Goal: Task Accomplishment & Management: Use online tool/utility

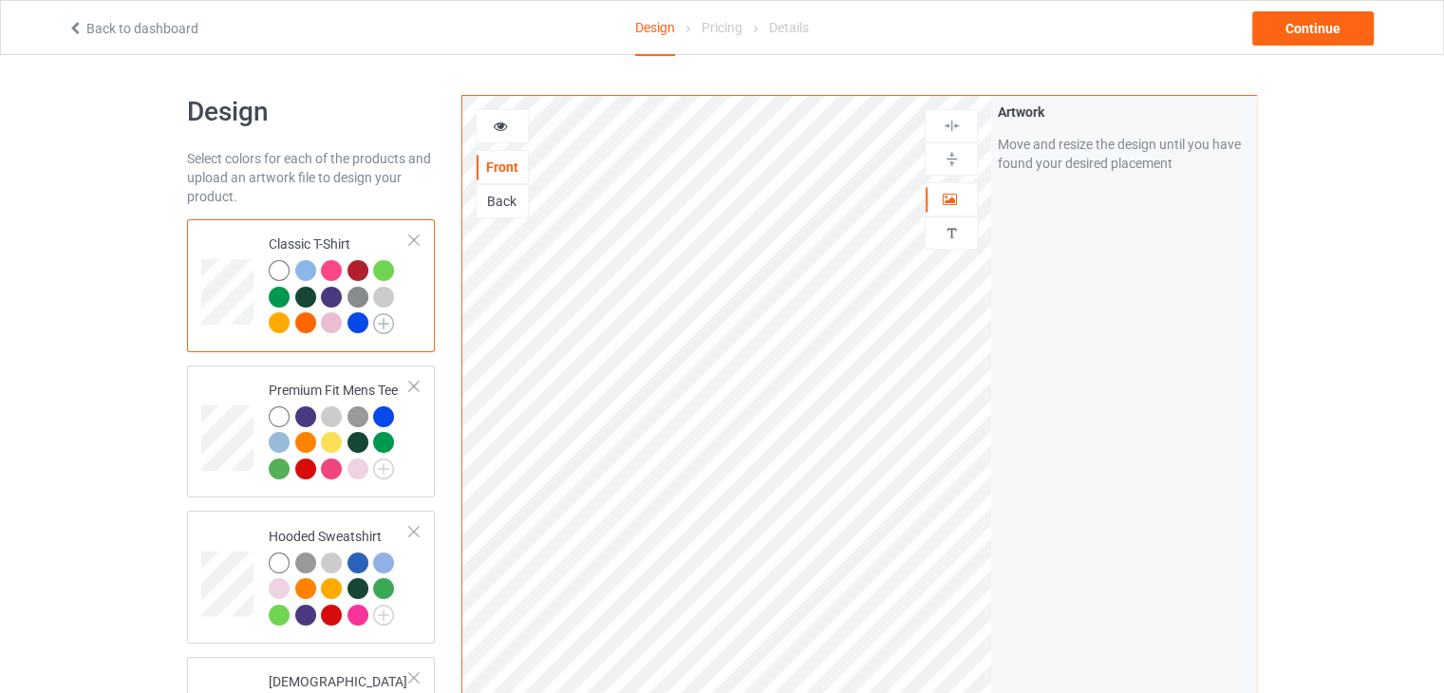
click at [383, 327] on img at bounding box center [383, 323] width 21 height 21
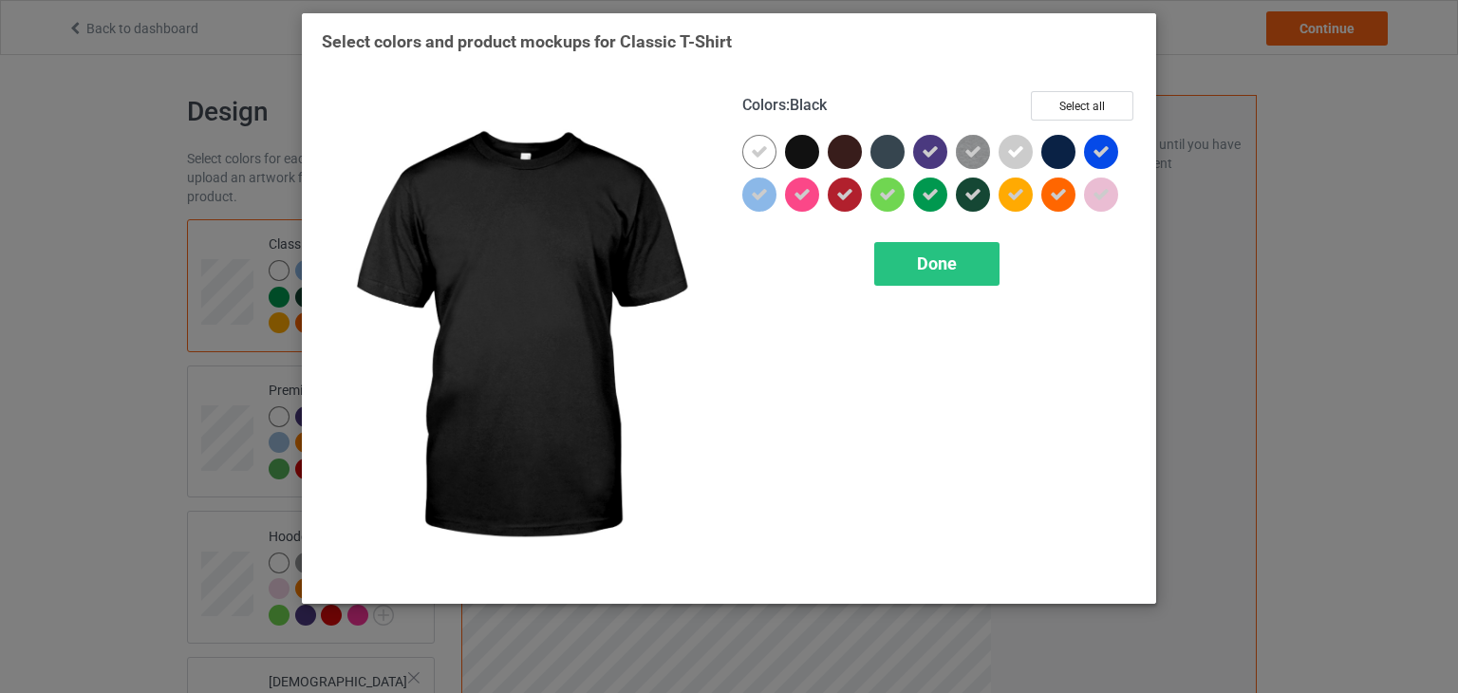
click at [804, 149] on div at bounding box center [802, 152] width 34 height 34
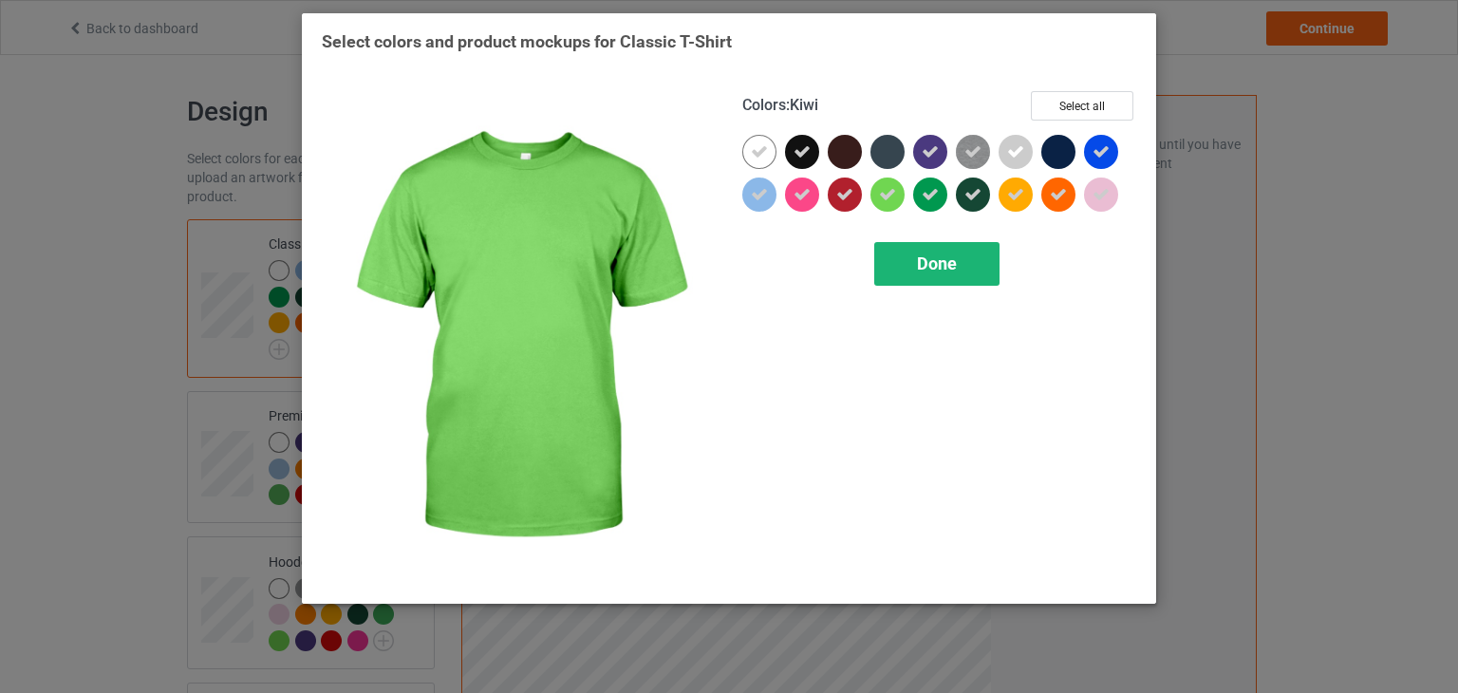
click at [940, 259] on span "Done" at bounding box center [937, 263] width 40 height 20
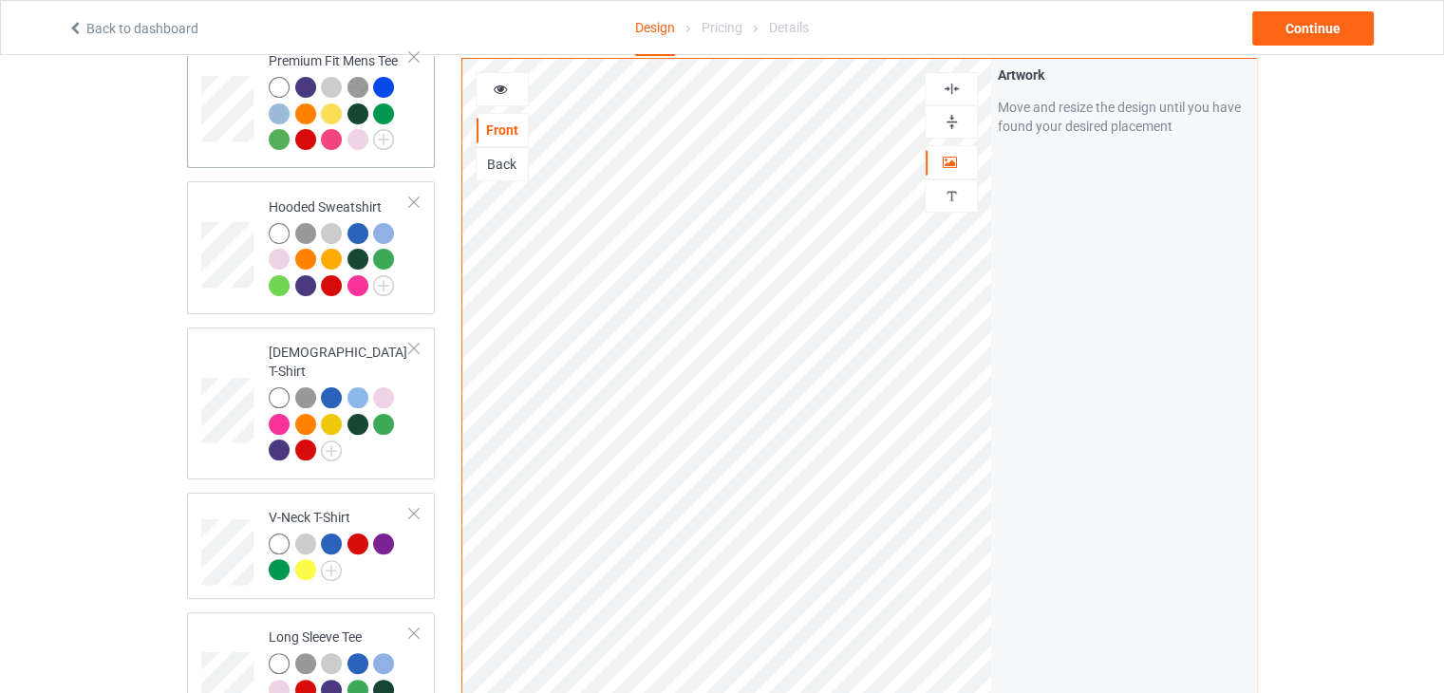
scroll to position [260, 0]
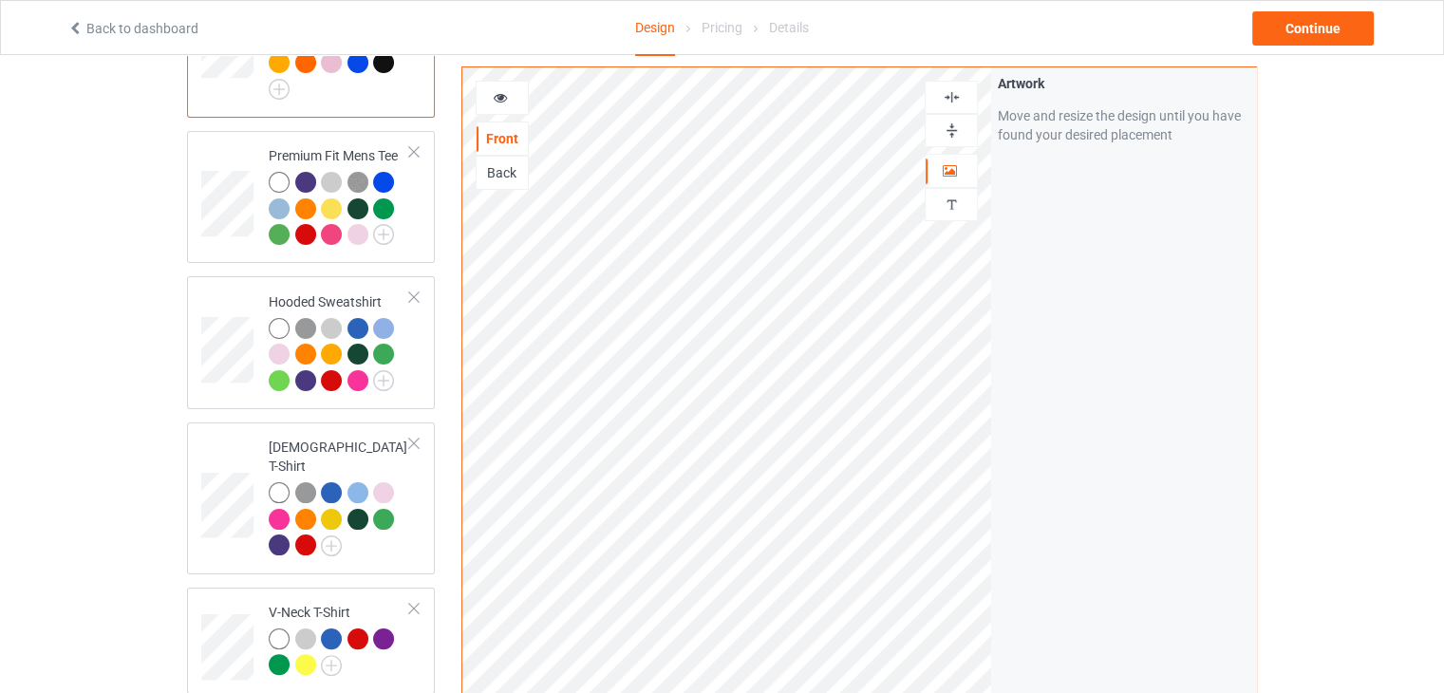
click at [382, 66] on div at bounding box center [383, 62] width 21 height 21
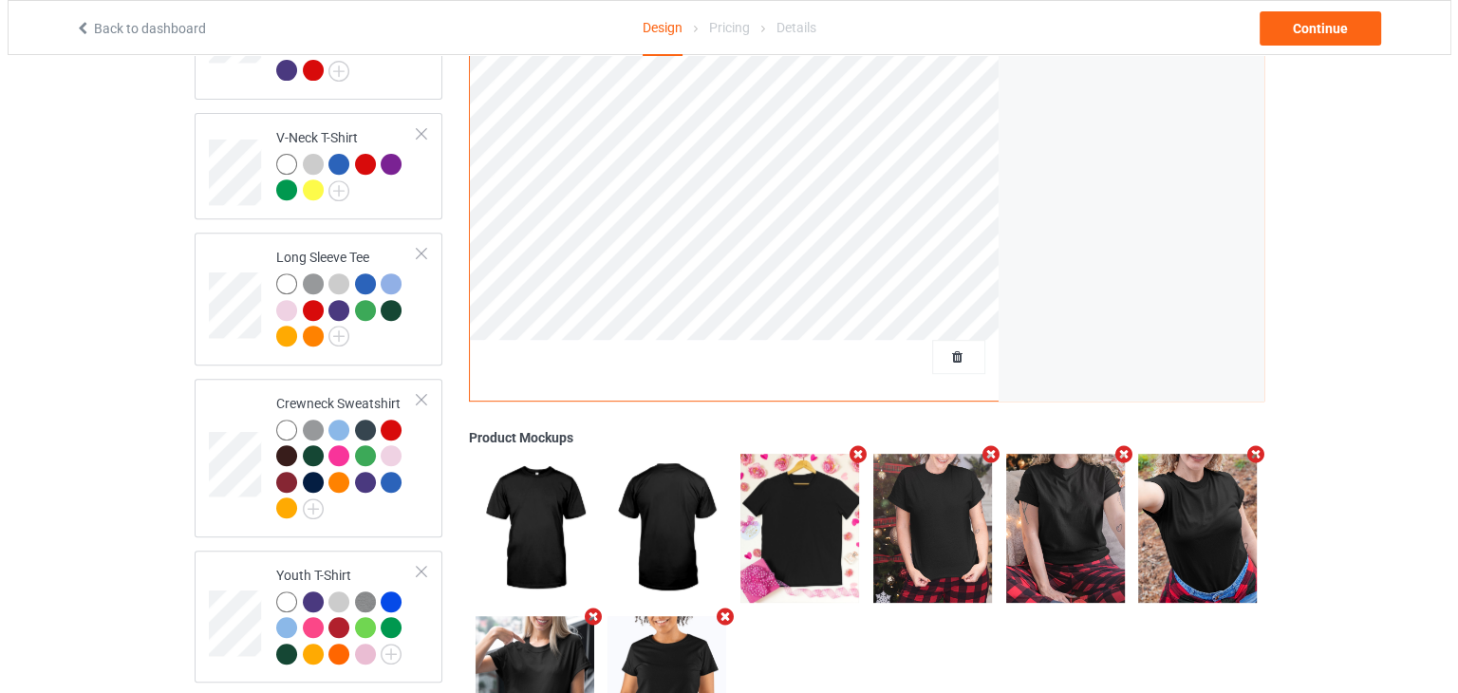
scroll to position [830, 0]
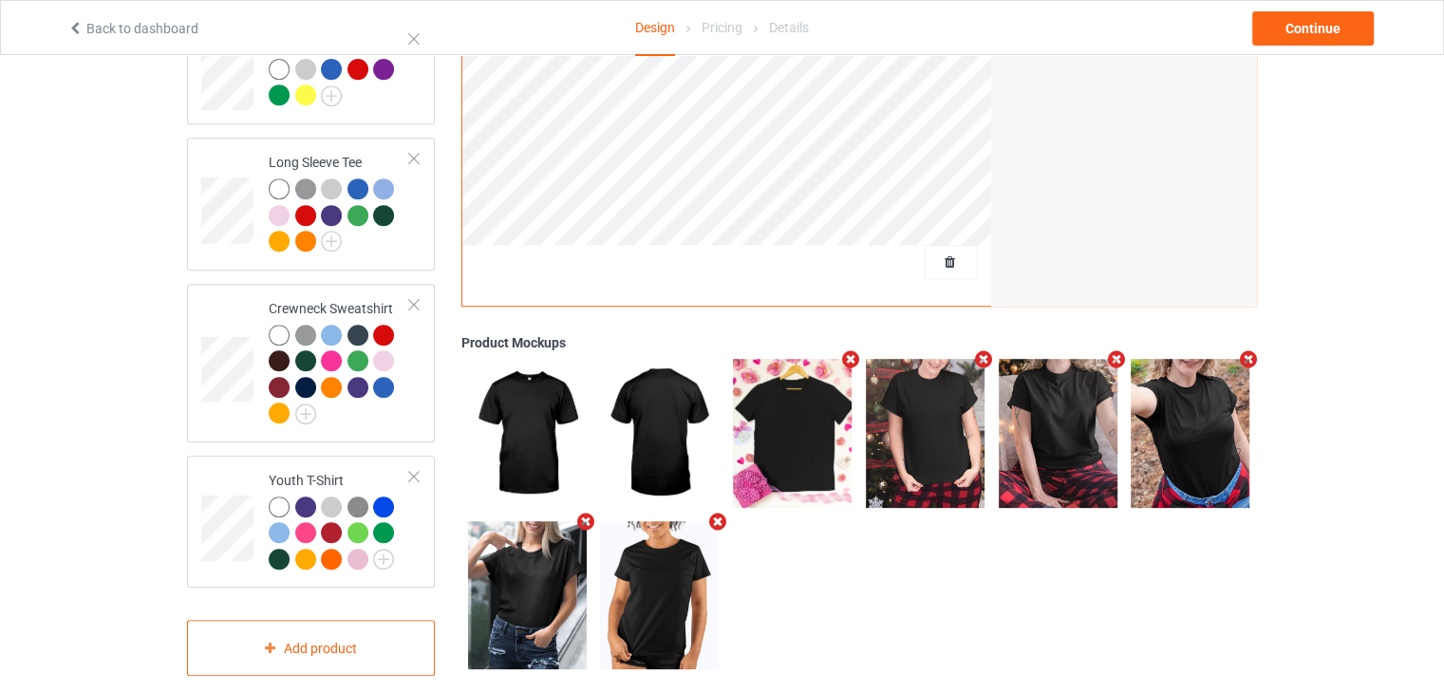
click at [577, 512] on icon "Remove mockup" at bounding box center [585, 522] width 24 height 20
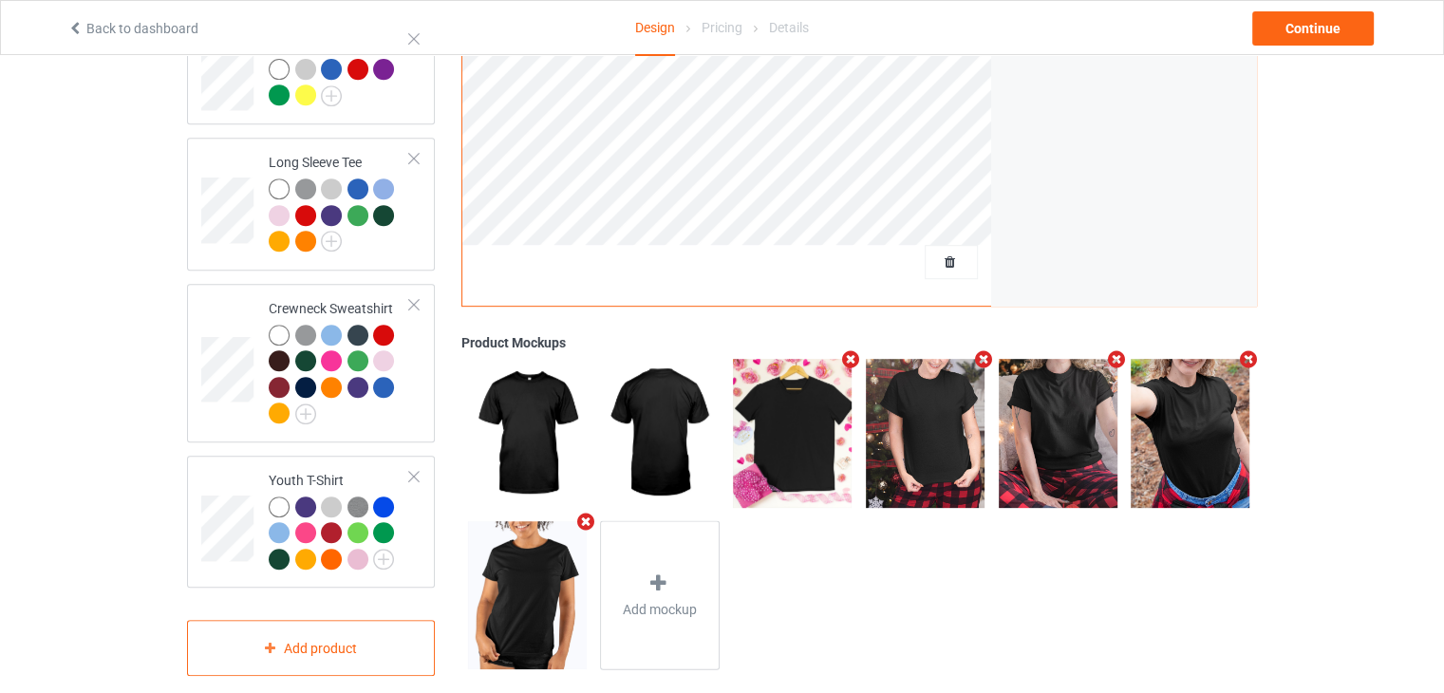
click at [577, 511] on icon "Remove mockup" at bounding box center [585, 521] width 24 height 20
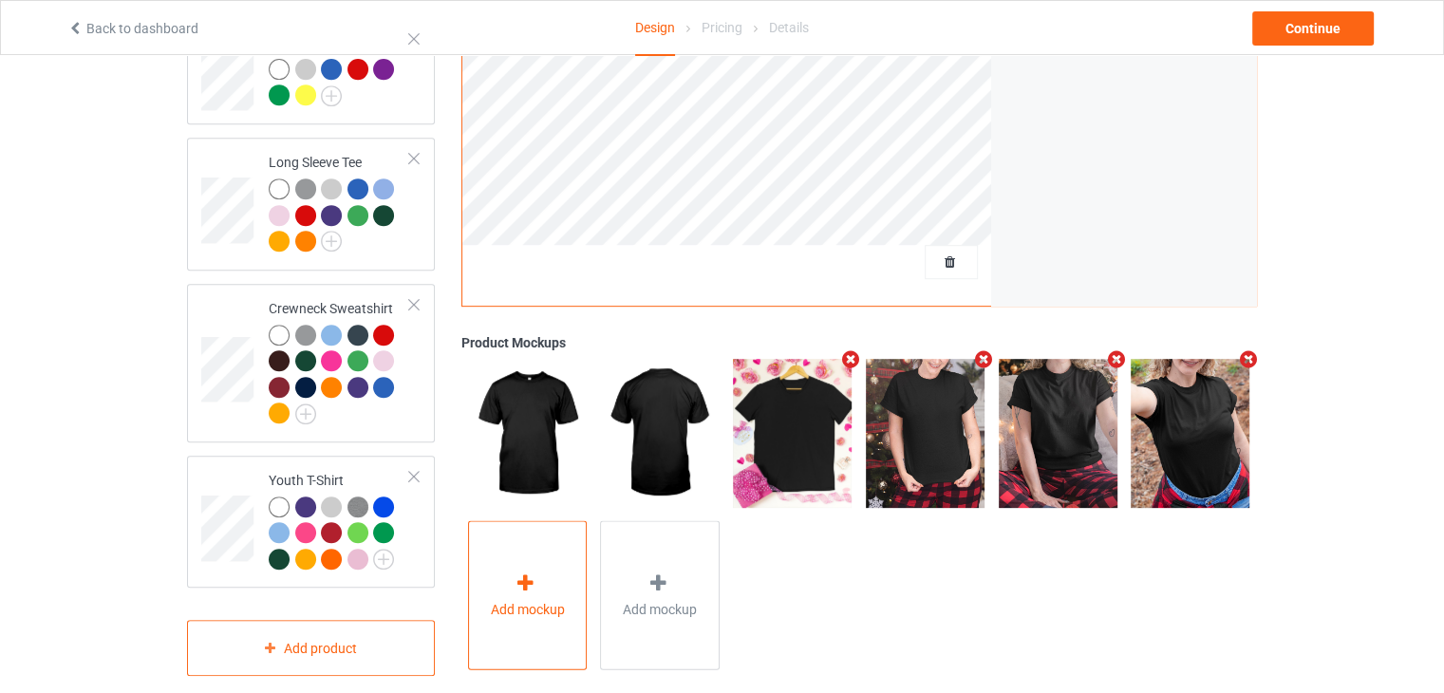
click at [531, 571] on div at bounding box center [526, 585] width 27 height 28
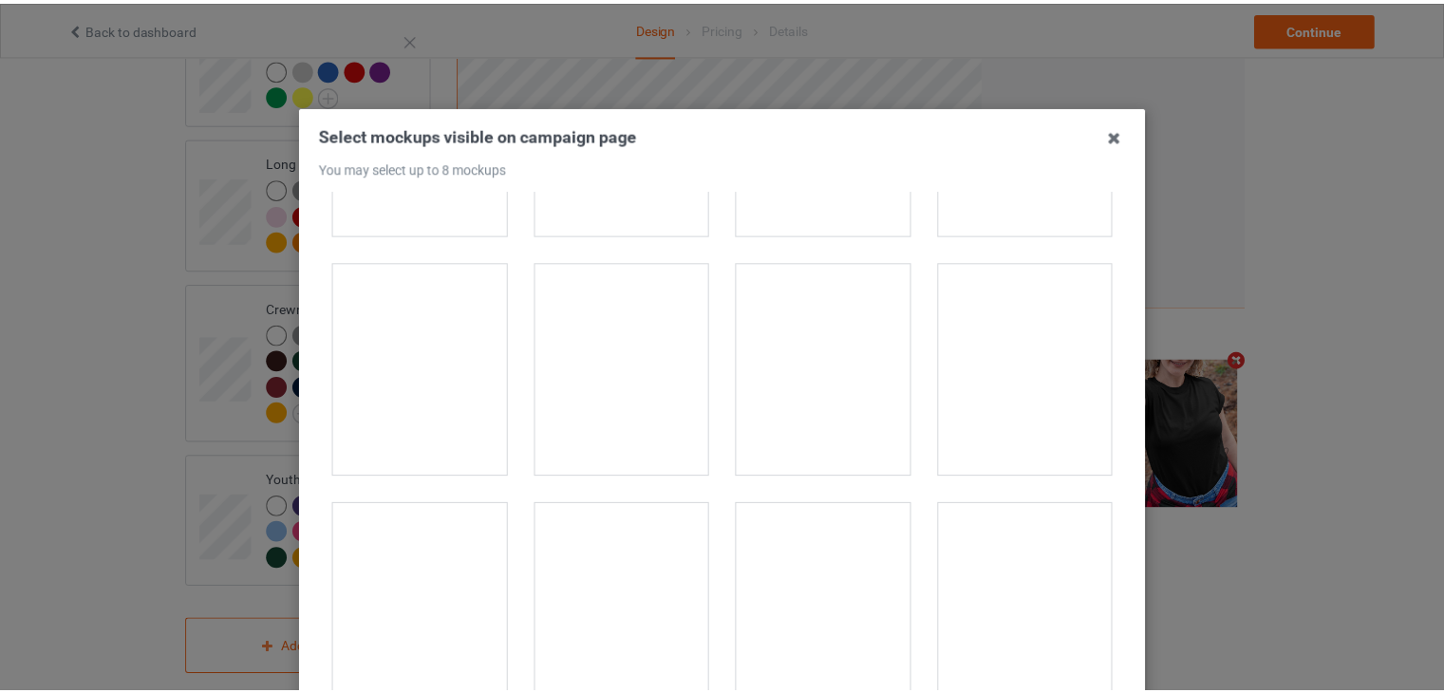
scroll to position [1044, 0]
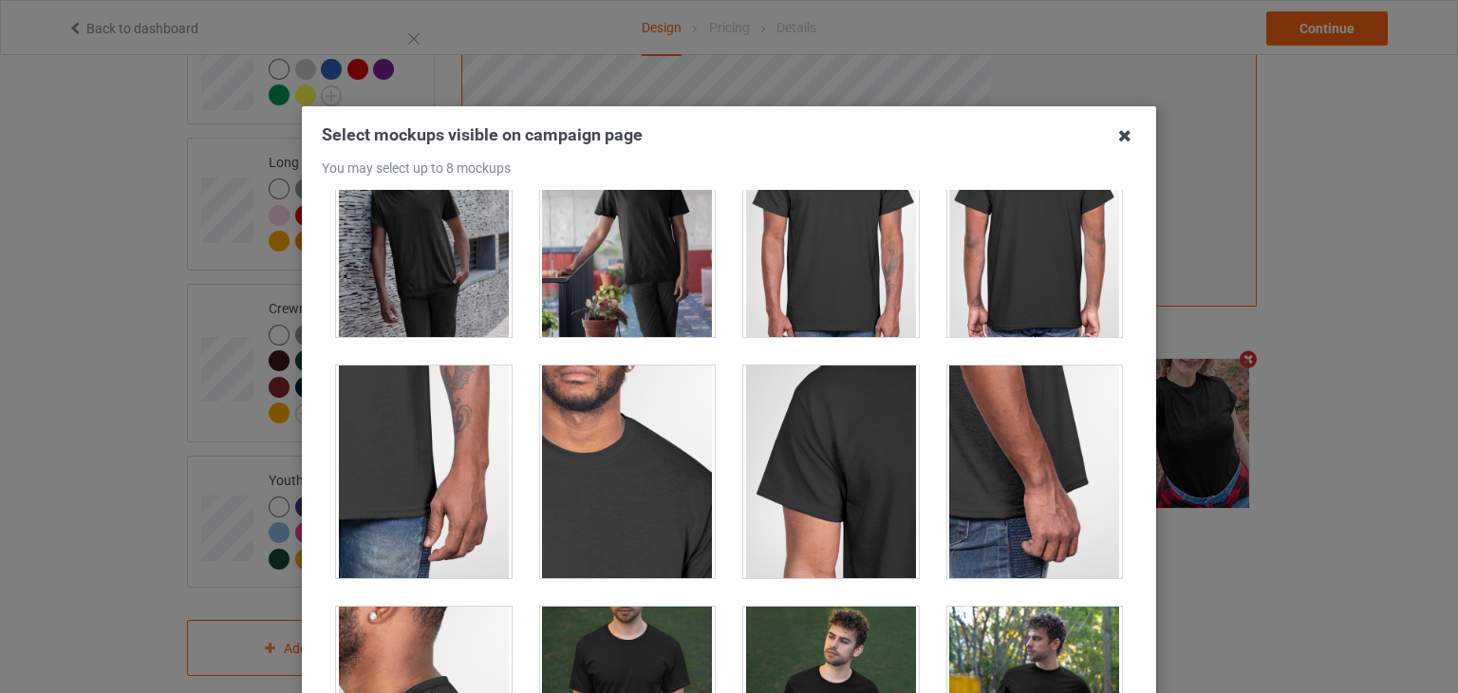
click at [1116, 143] on icon at bounding box center [1124, 136] width 30 height 30
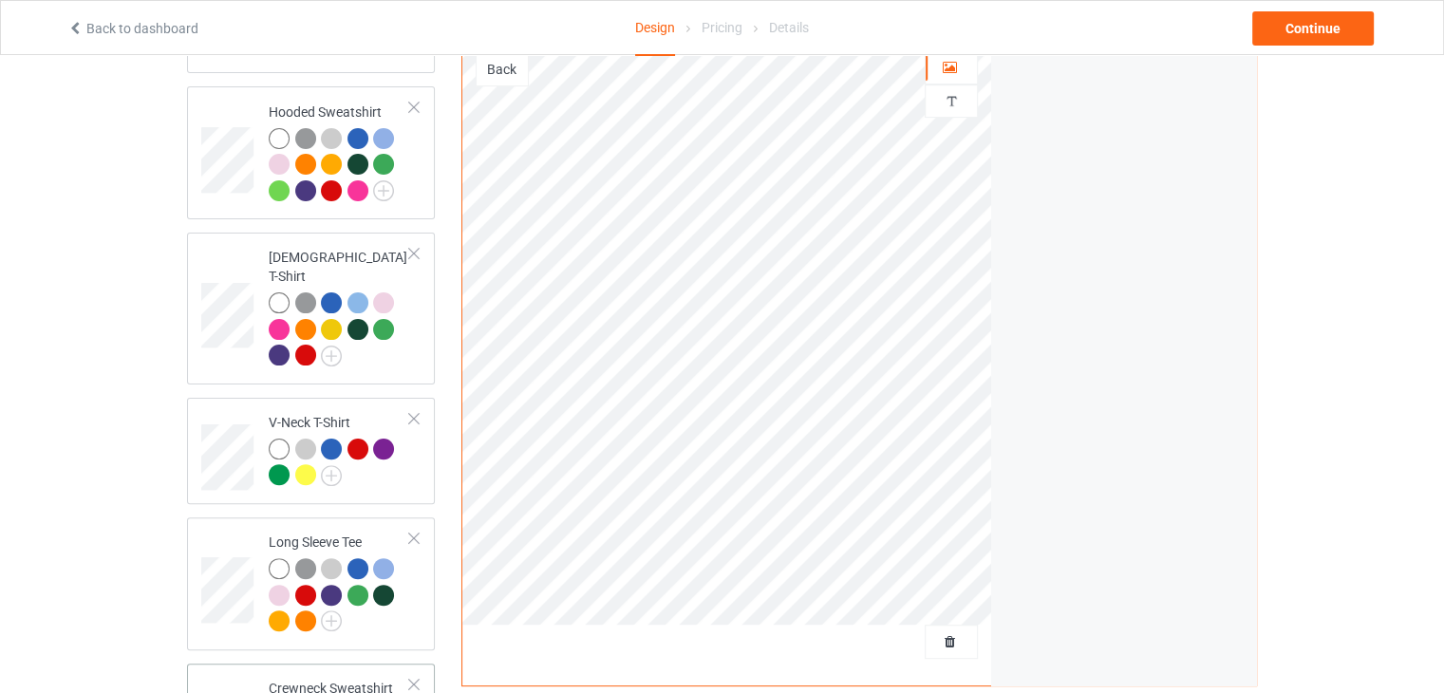
scroll to position [260, 0]
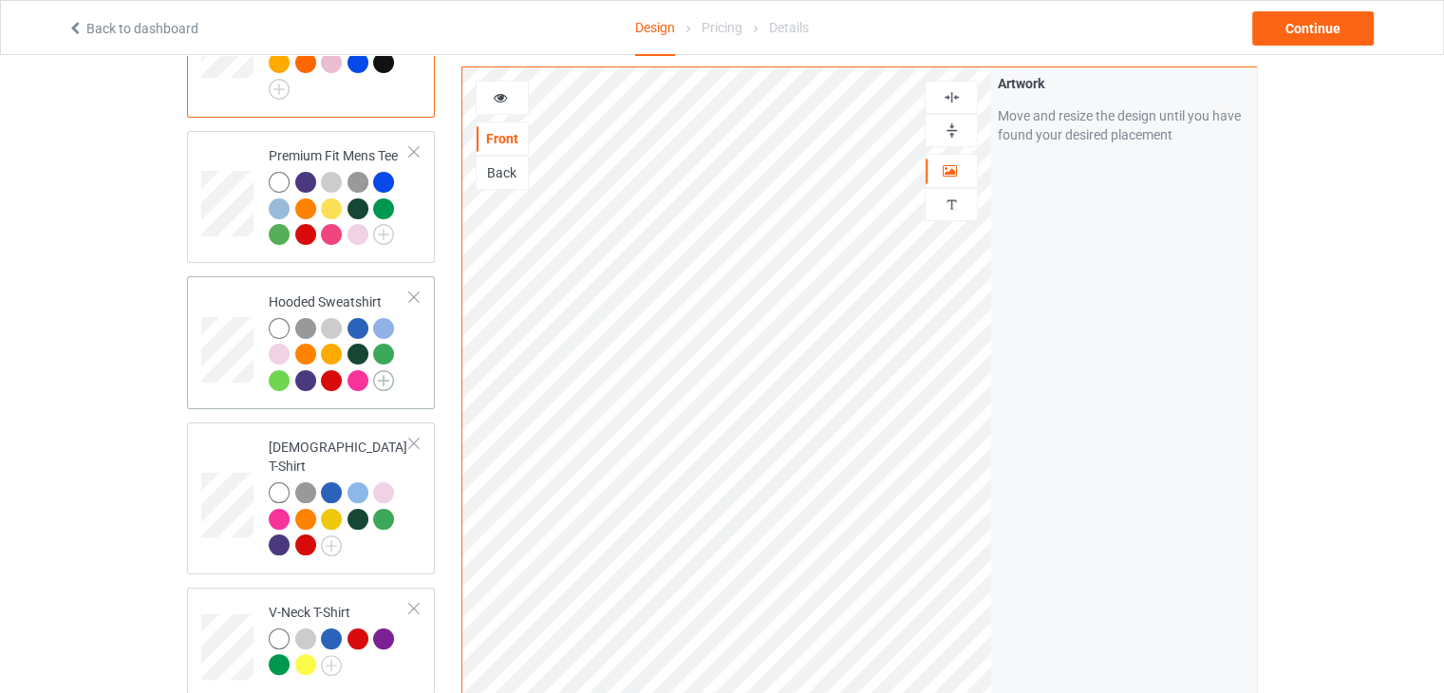
click at [387, 377] on img at bounding box center [383, 380] width 21 height 21
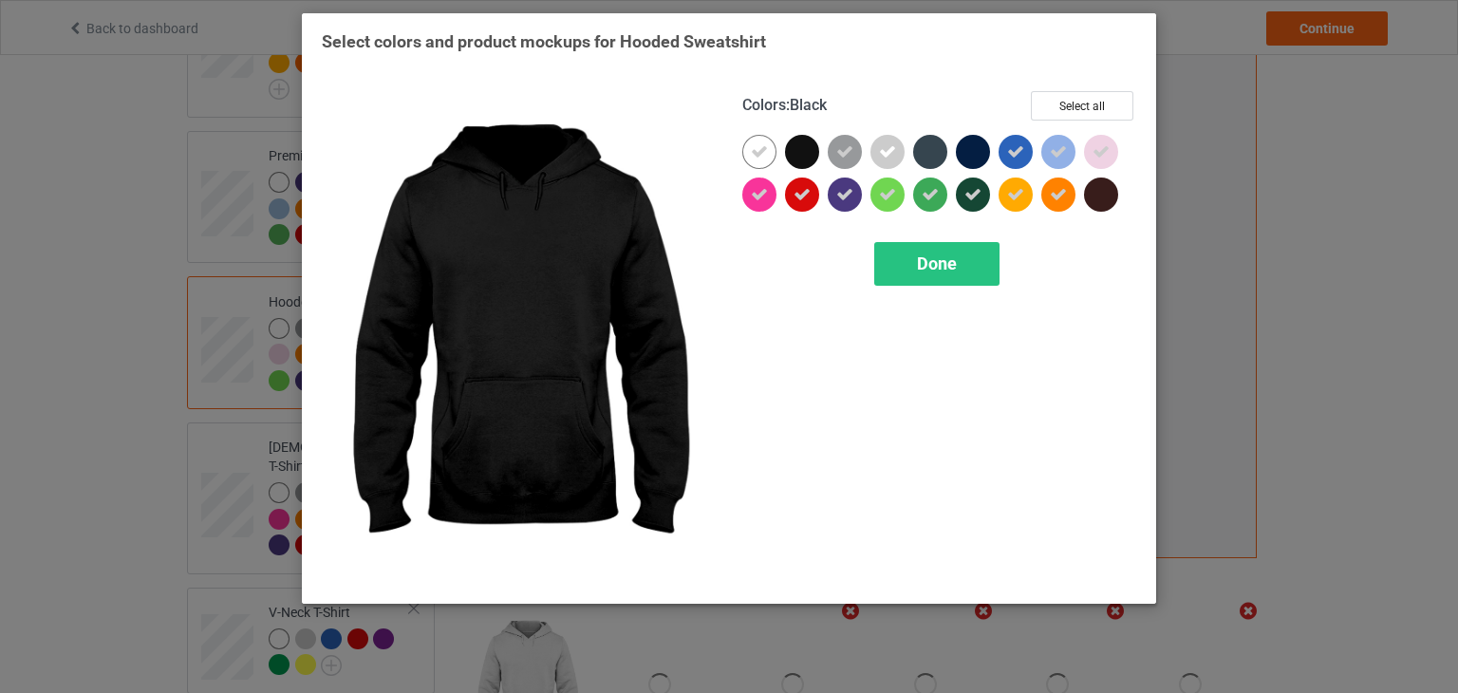
click at [811, 141] on div at bounding box center [802, 152] width 34 height 34
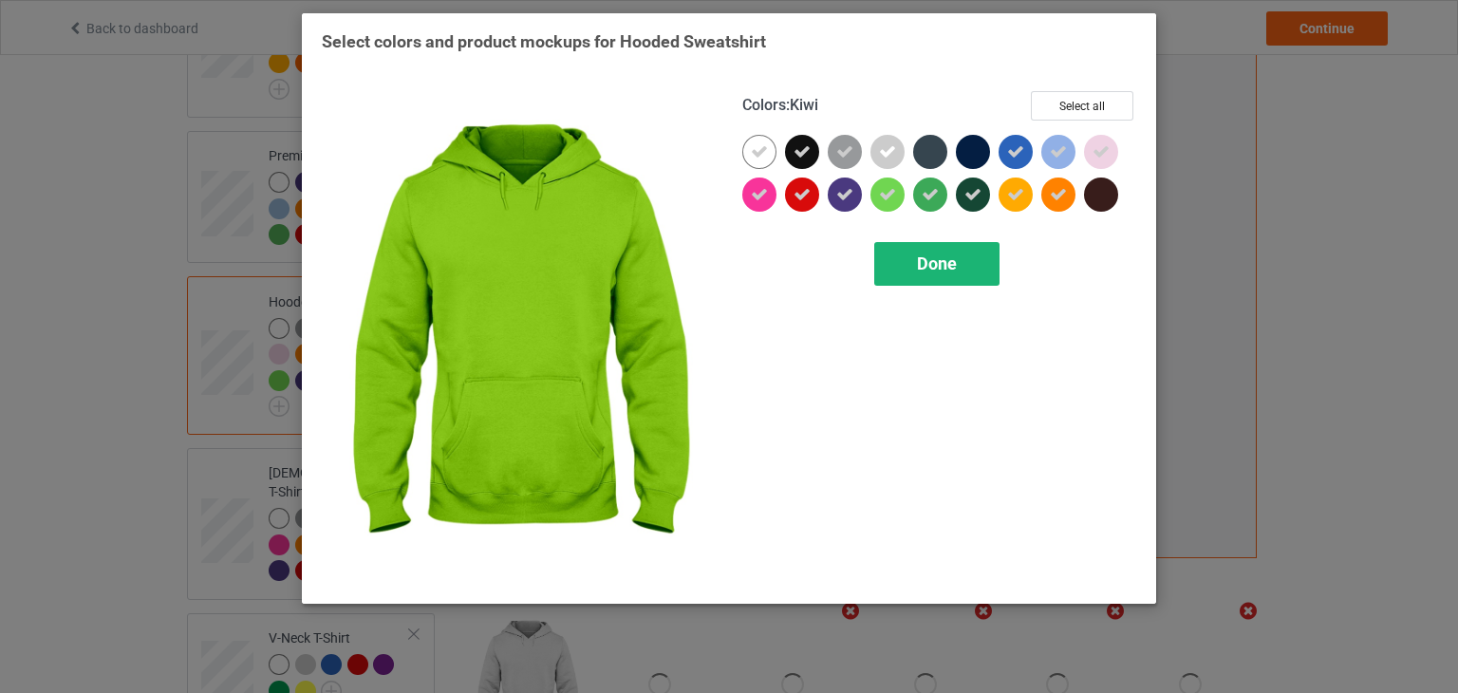
click at [928, 255] on span "Done" at bounding box center [937, 263] width 40 height 20
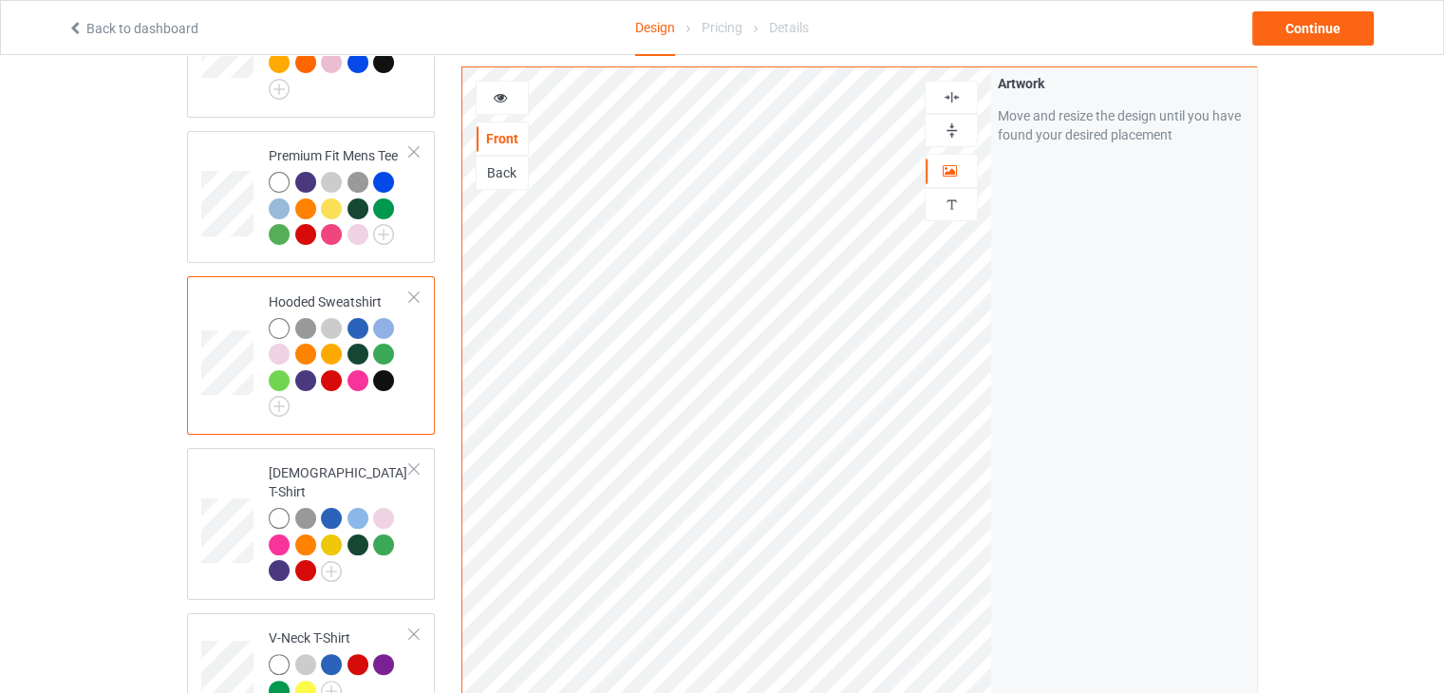
click at [382, 383] on div at bounding box center [383, 380] width 21 height 21
click at [383, 376] on div at bounding box center [383, 380] width 21 height 21
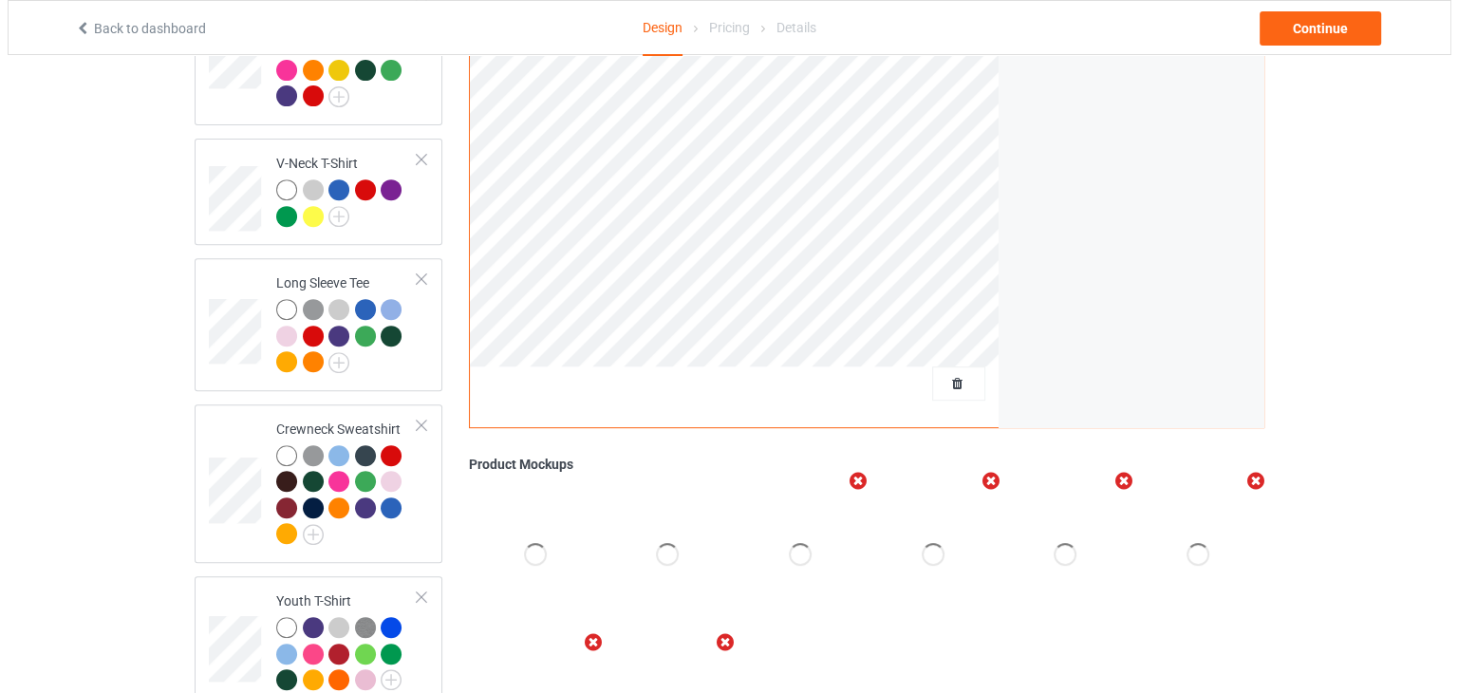
scroll to position [855, 0]
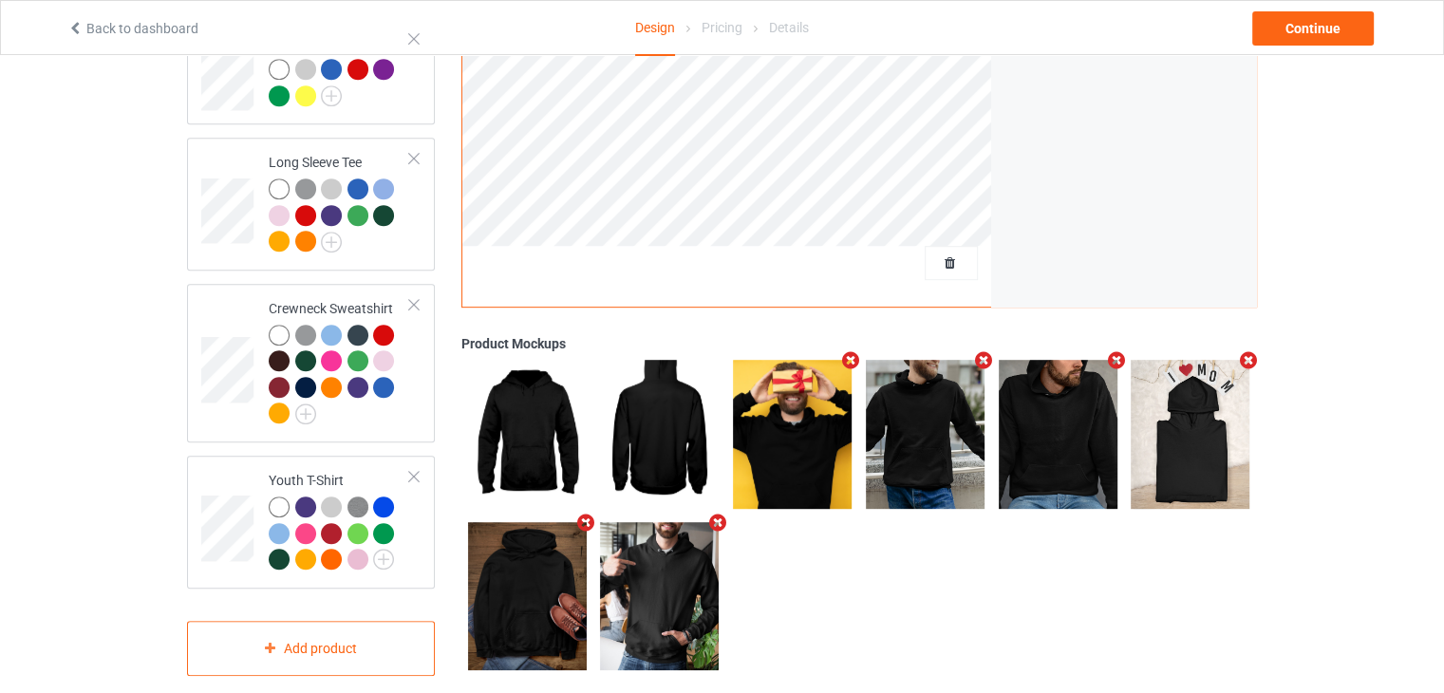
click at [713, 512] on icon "Remove mockup" at bounding box center [718, 522] width 24 height 20
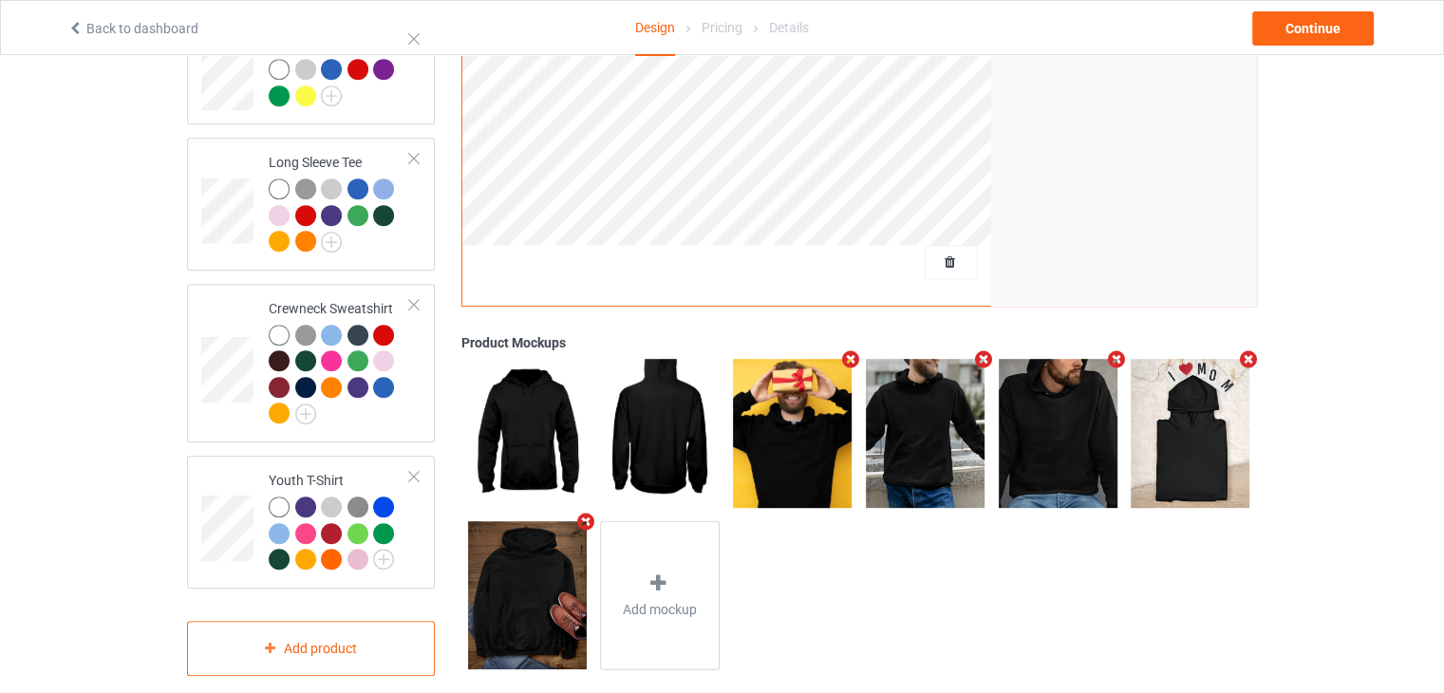
click at [583, 511] on icon "Remove mockup" at bounding box center [585, 521] width 24 height 20
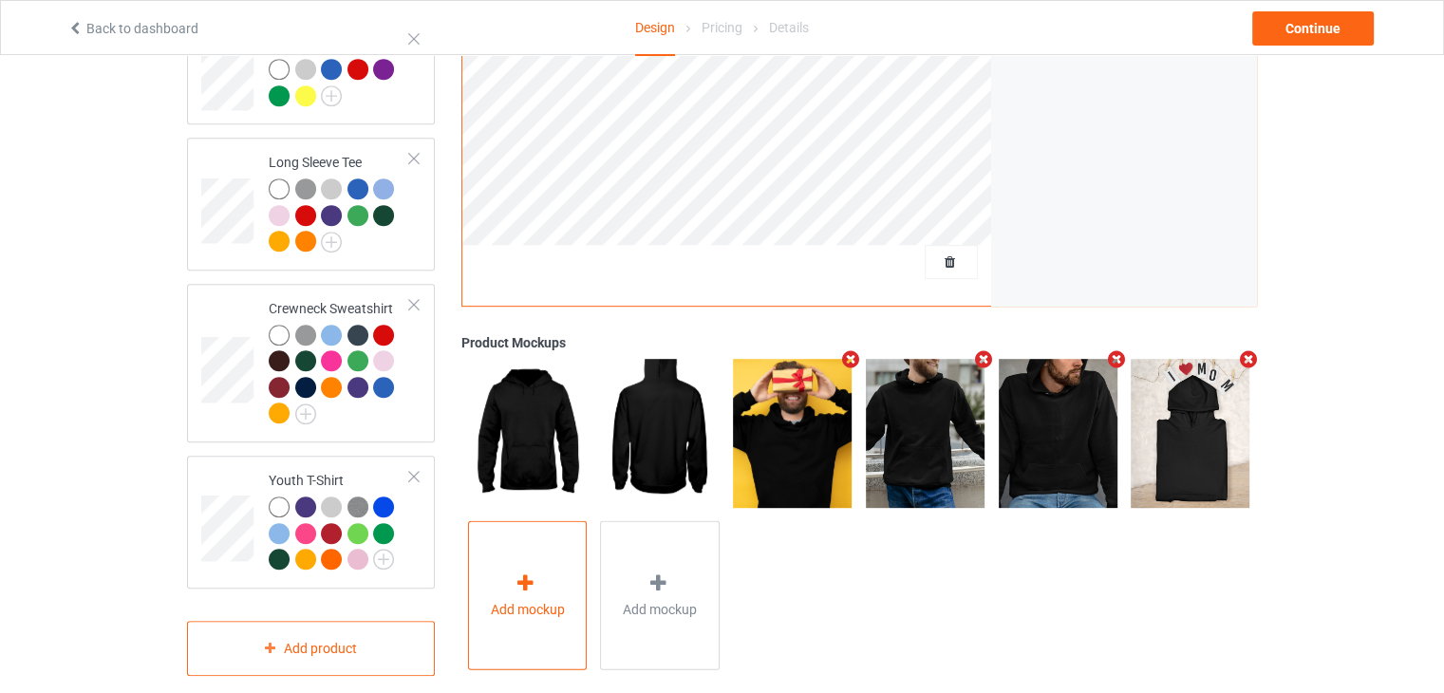
click at [547, 559] on div "Add mockup" at bounding box center [528, 594] width 120 height 149
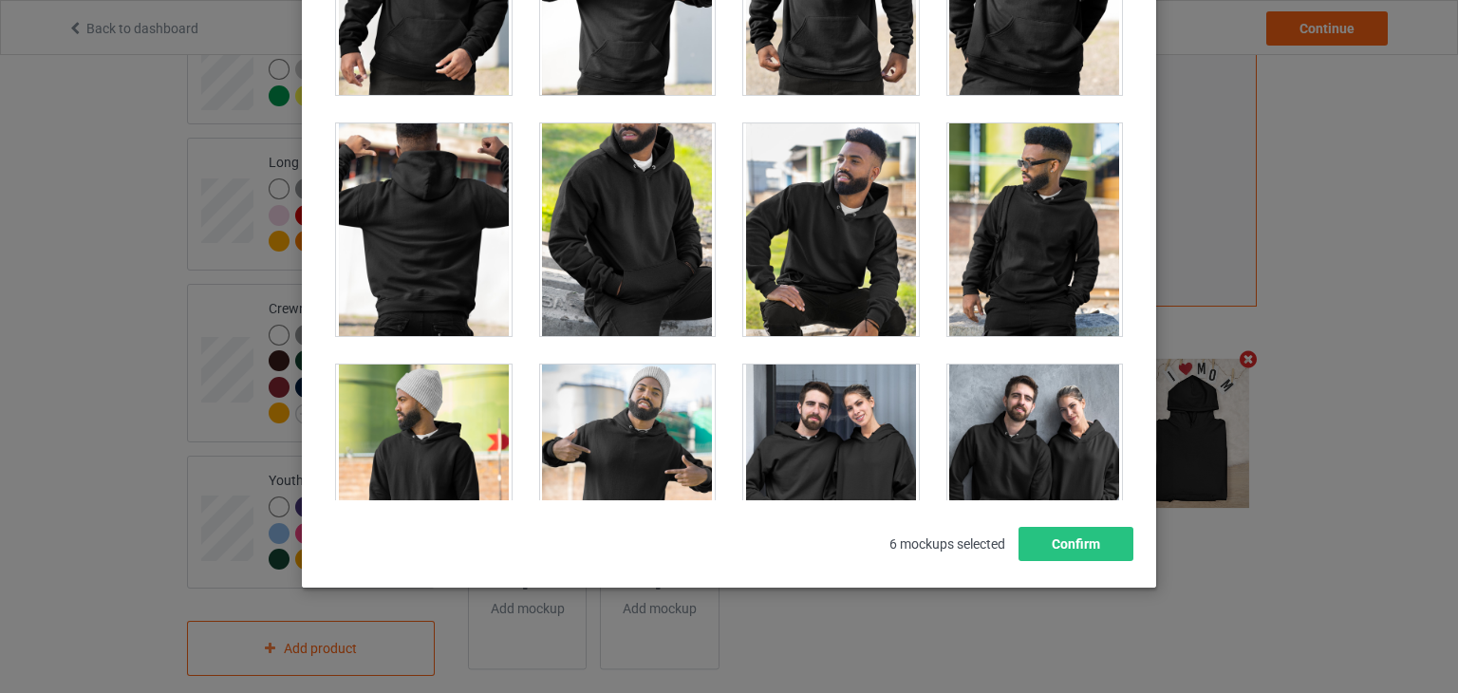
scroll to position [14491, 0]
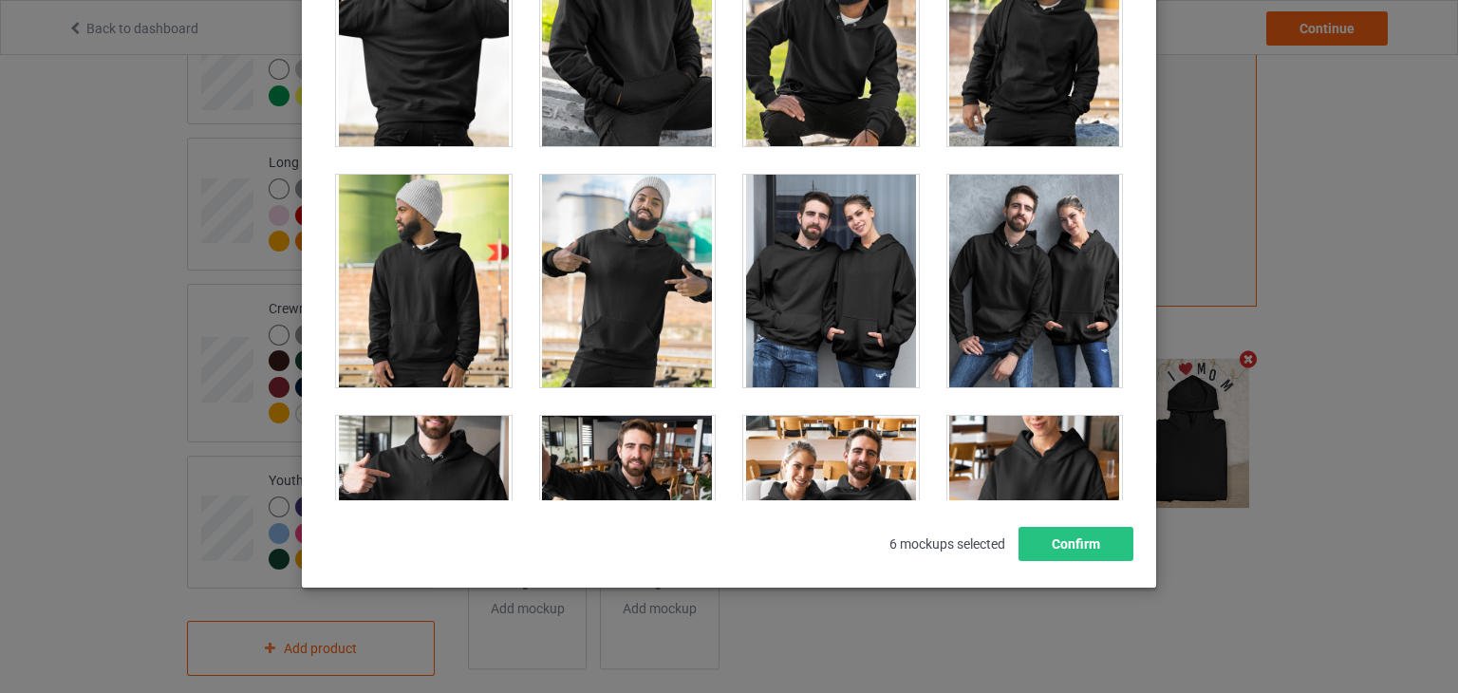
click at [828, 221] on div at bounding box center [831, 281] width 176 height 213
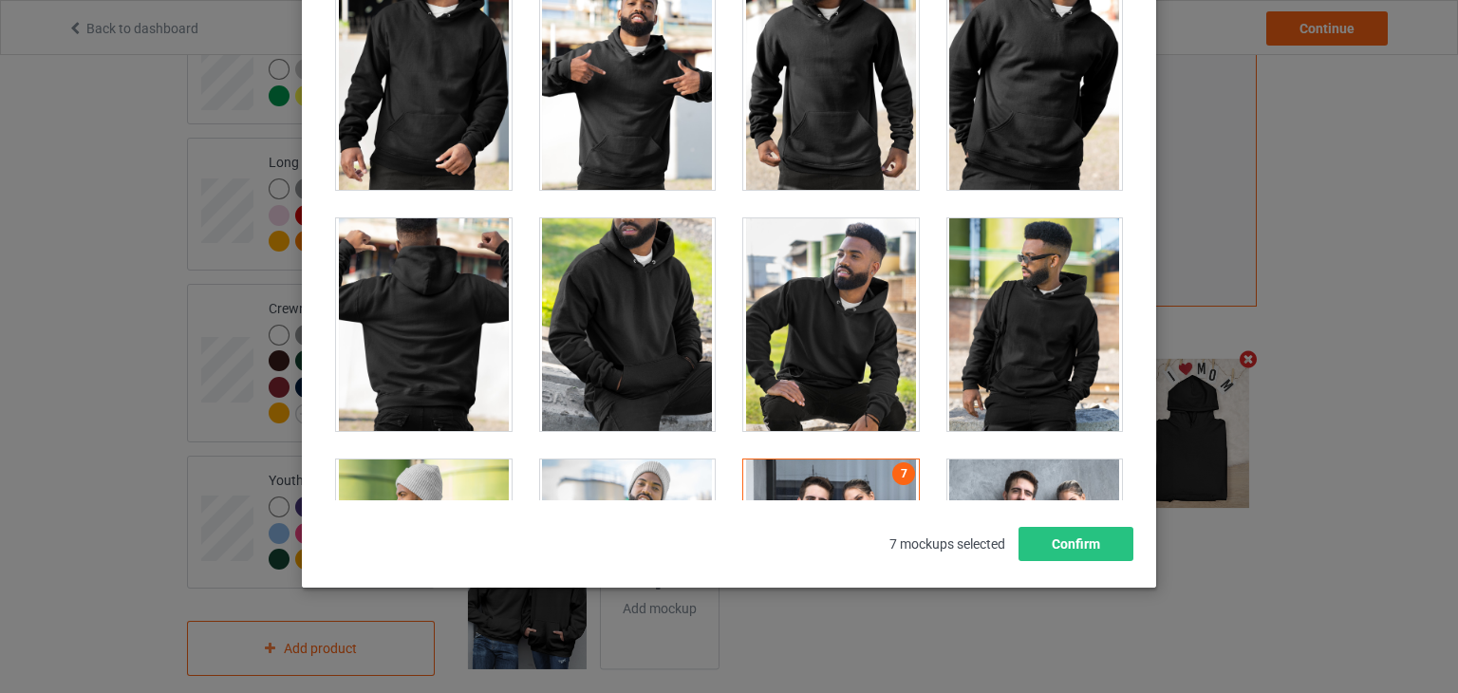
scroll to position [14396, 0]
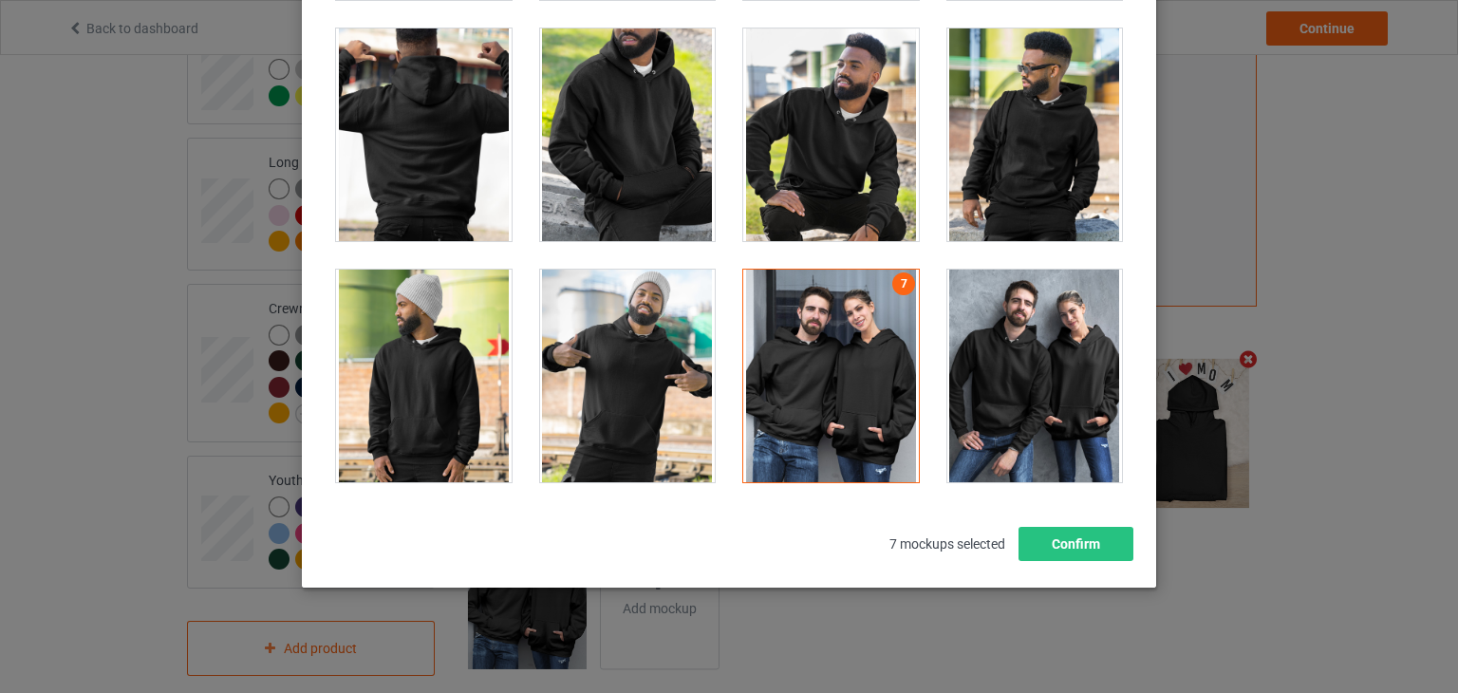
click at [879, 305] on div at bounding box center [831, 376] width 176 height 213
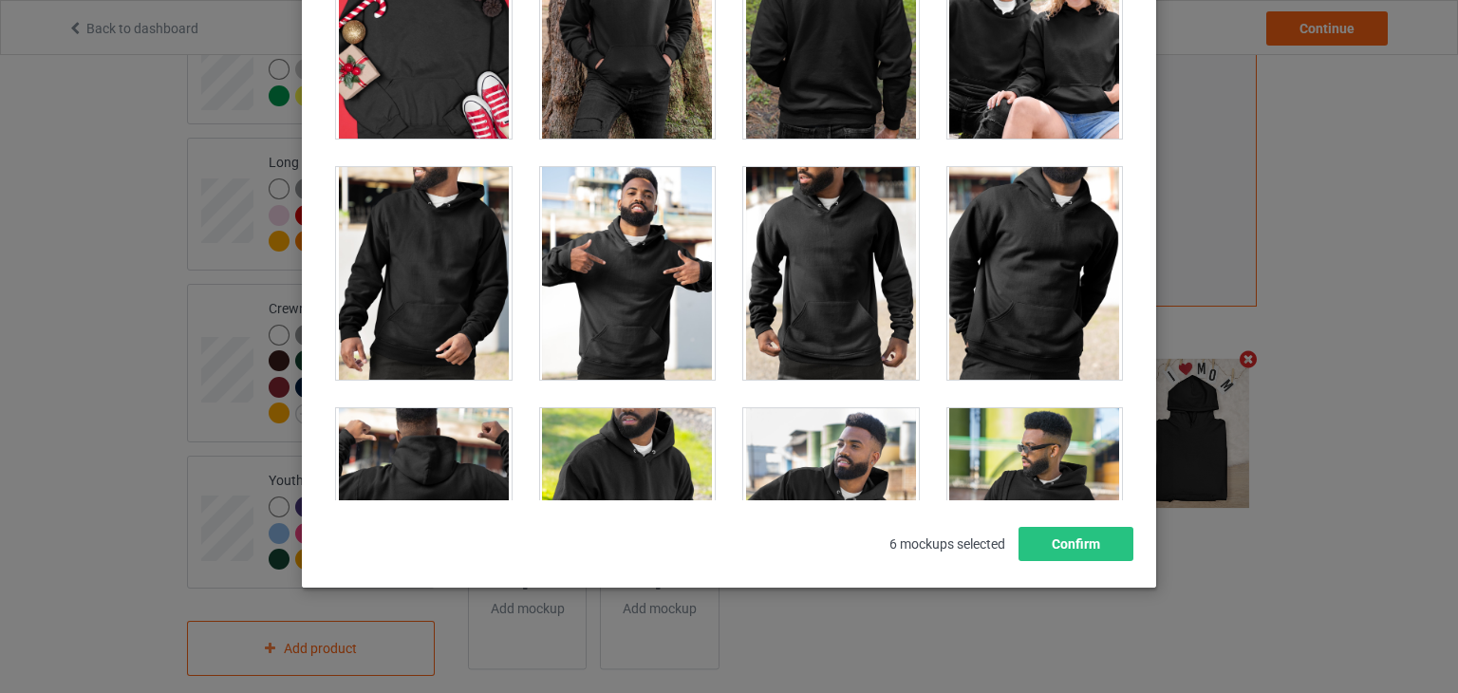
scroll to position [13826, 0]
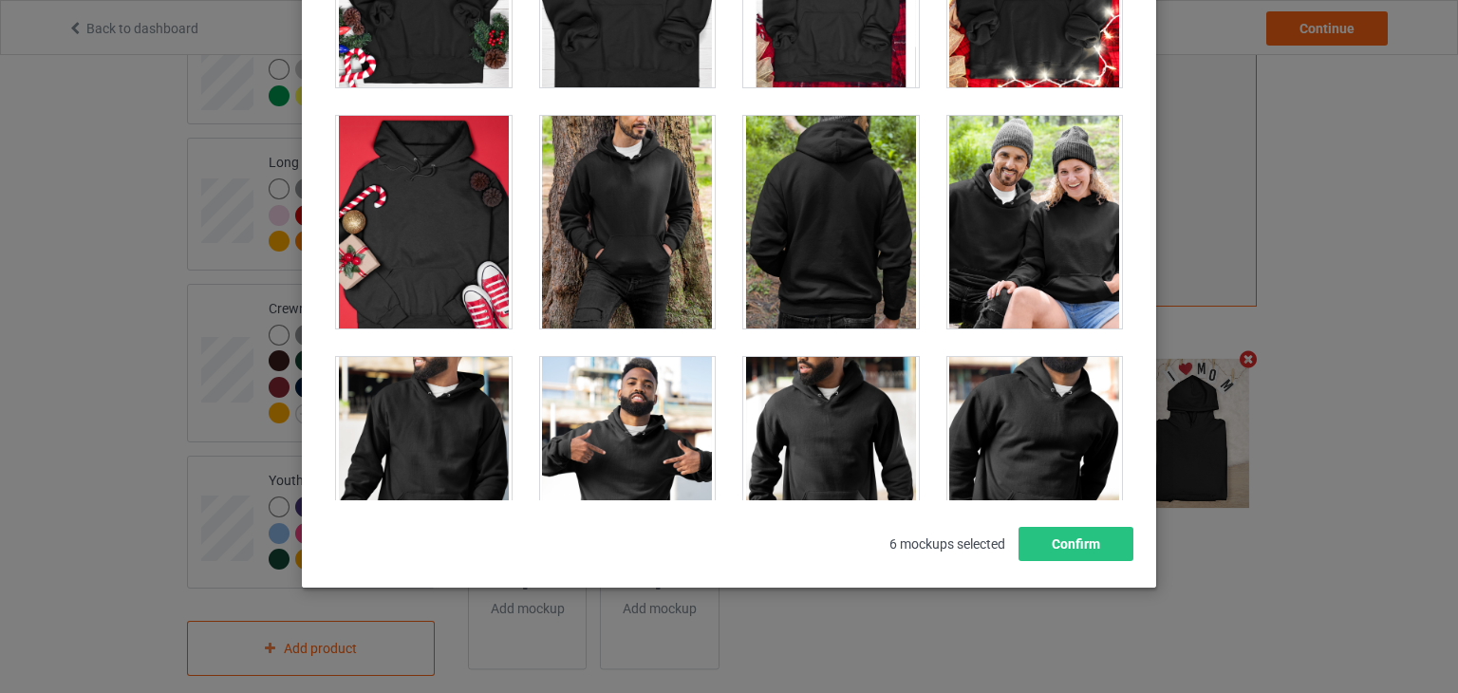
click at [989, 196] on div at bounding box center [1035, 222] width 176 height 213
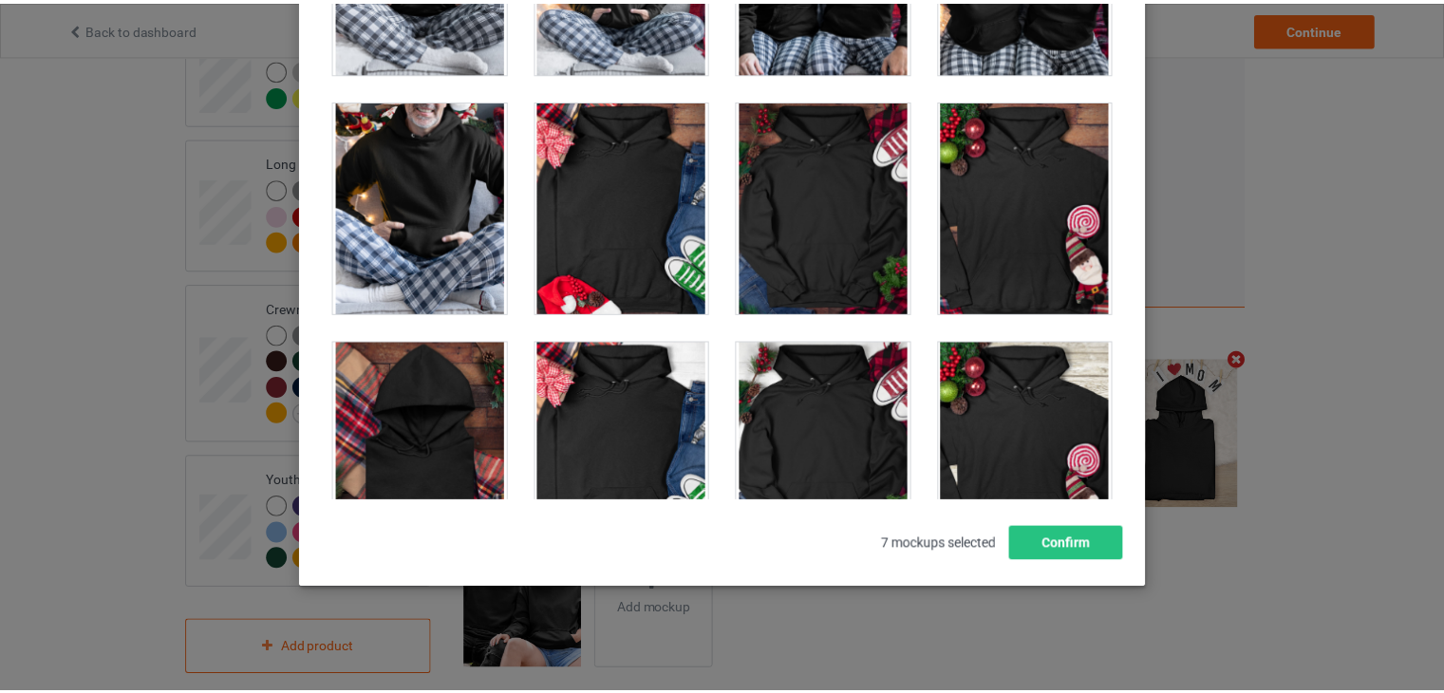
scroll to position [12782, 0]
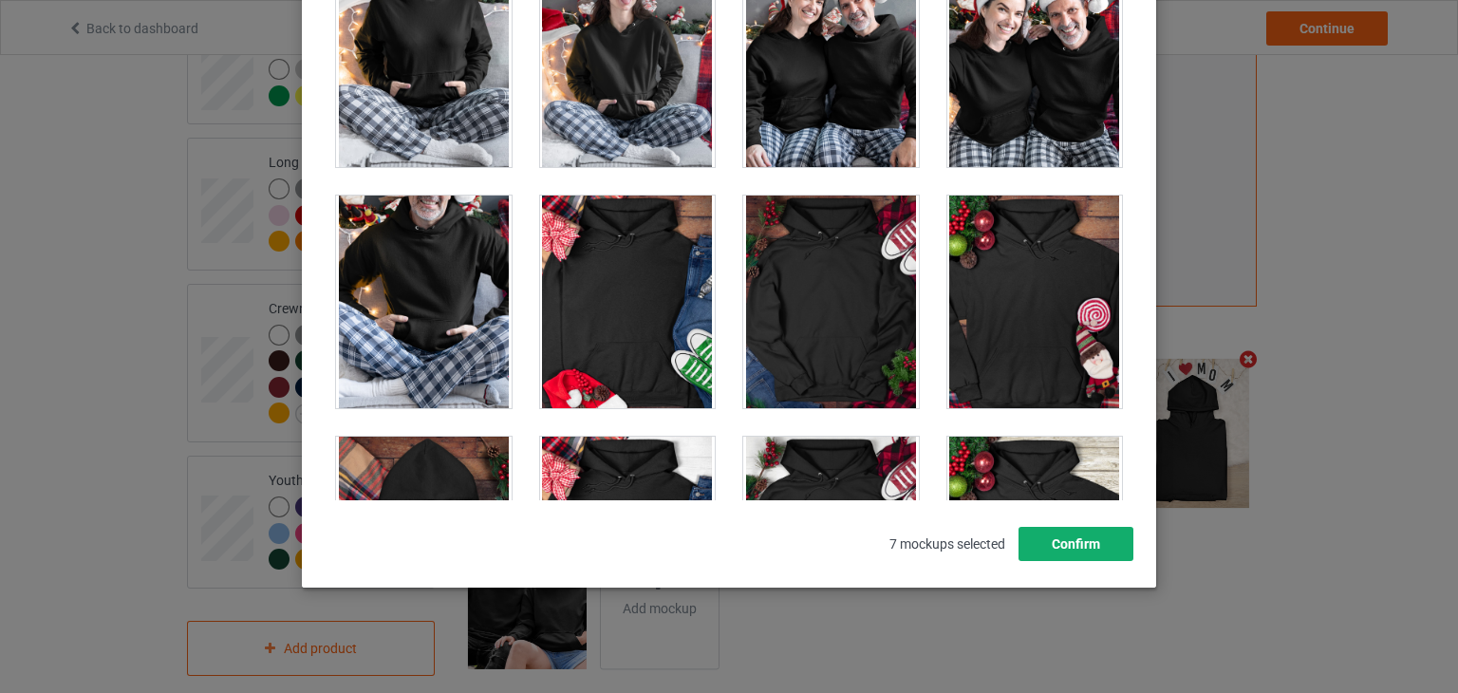
click at [1059, 544] on button "Confirm" at bounding box center [1075, 544] width 115 height 34
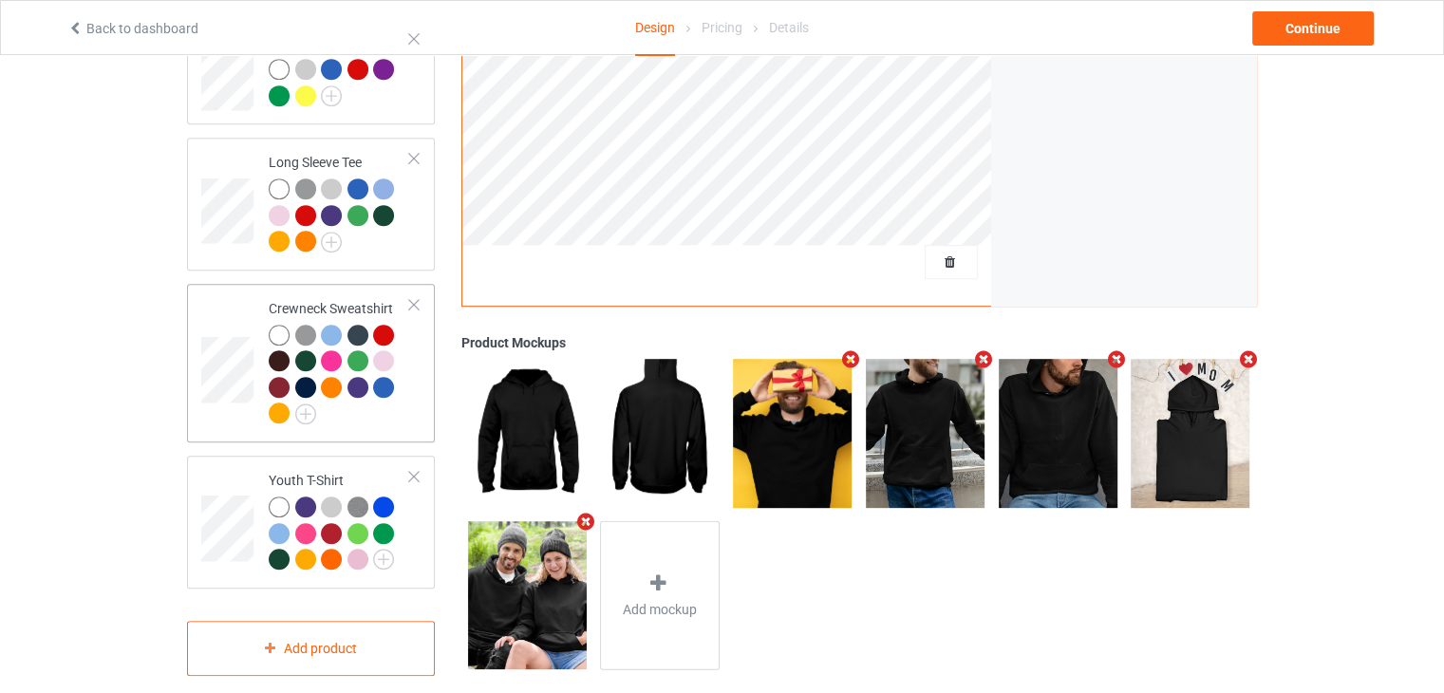
scroll to position [760, 0]
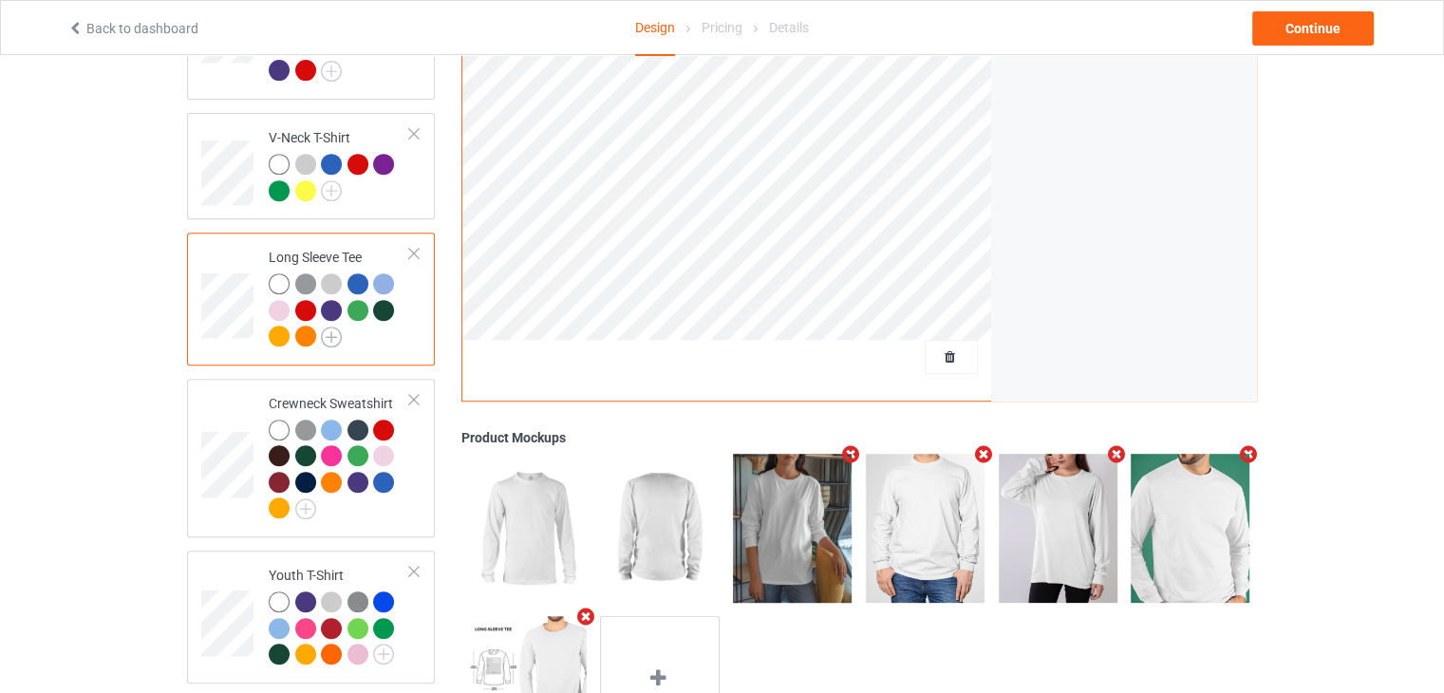
click at [330, 326] on img at bounding box center [331, 336] width 21 height 21
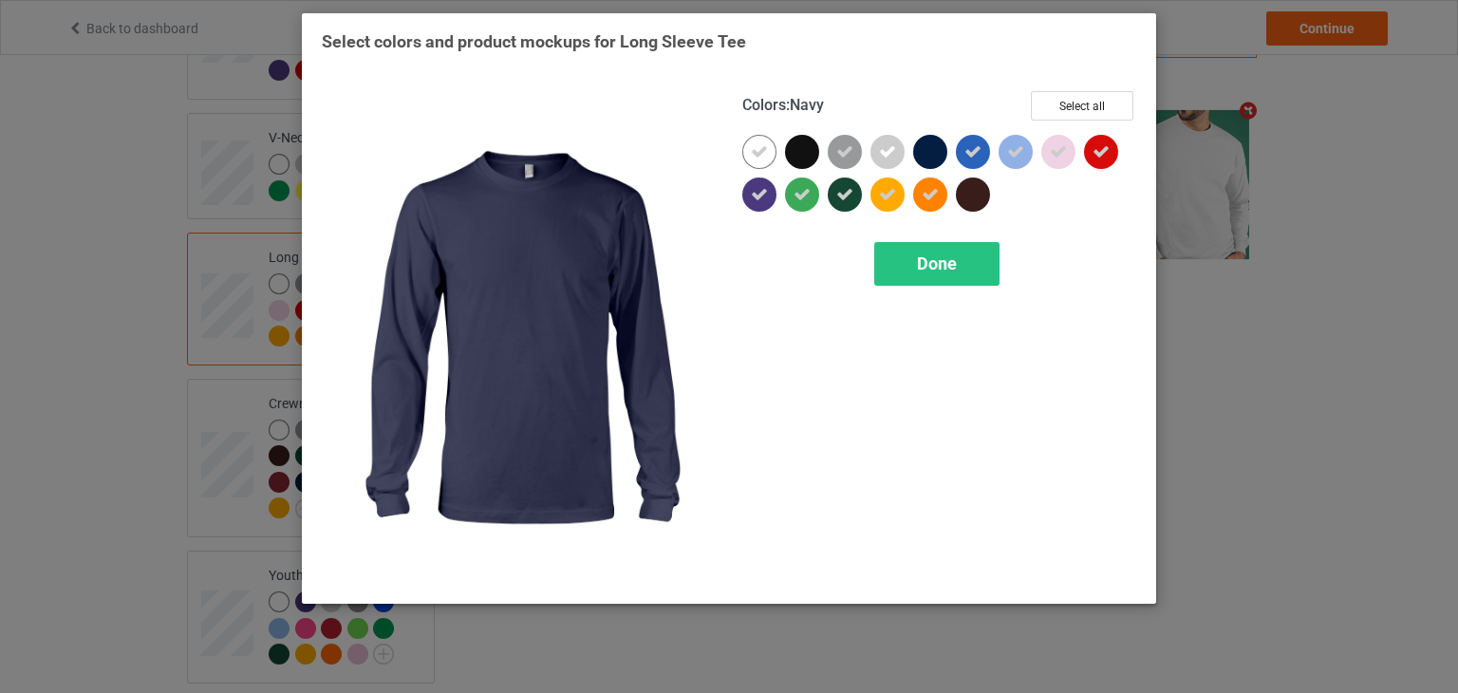
click at [1140, 34] on div "Select colors and product mockups for Long Sleeve Tee Colors : Navy Select all …" at bounding box center [729, 308] width 854 height 590
click at [1244, 178] on div "Select colors and product mockups for Long Sleeve Tee Colors : Navy Select all …" at bounding box center [729, 346] width 1458 height 693
click at [967, 249] on div "Done" at bounding box center [936, 264] width 125 height 44
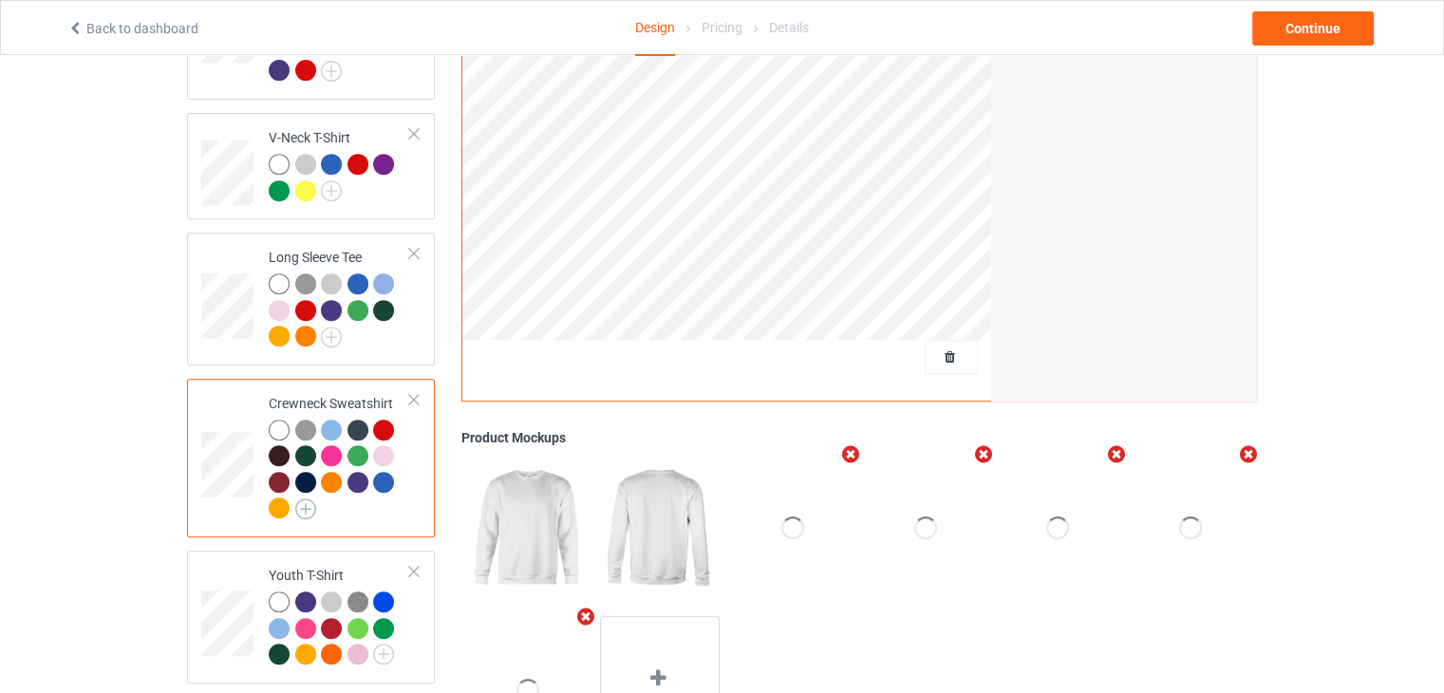
click at [308, 498] on img at bounding box center [305, 508] width 21 height 21
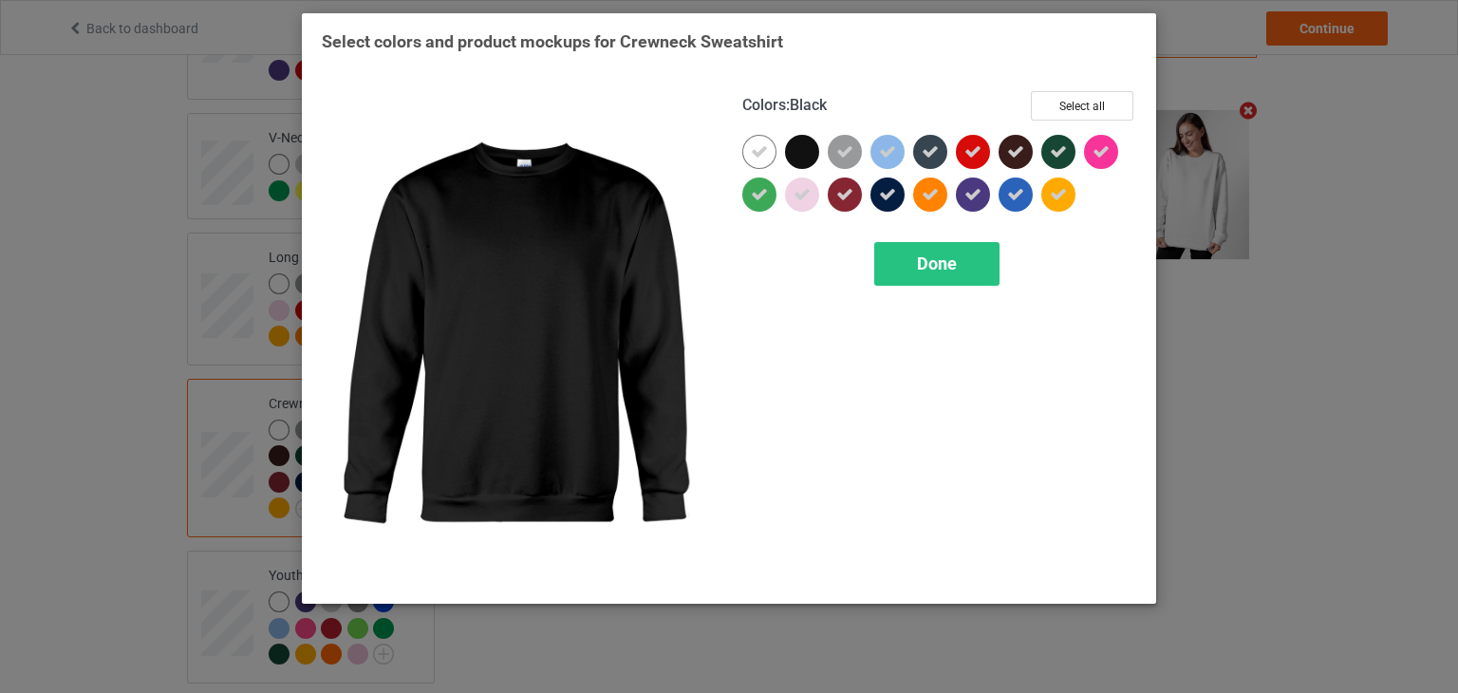
click at [793, 148] on div at bounding box center [802, 152] width 34 height 34
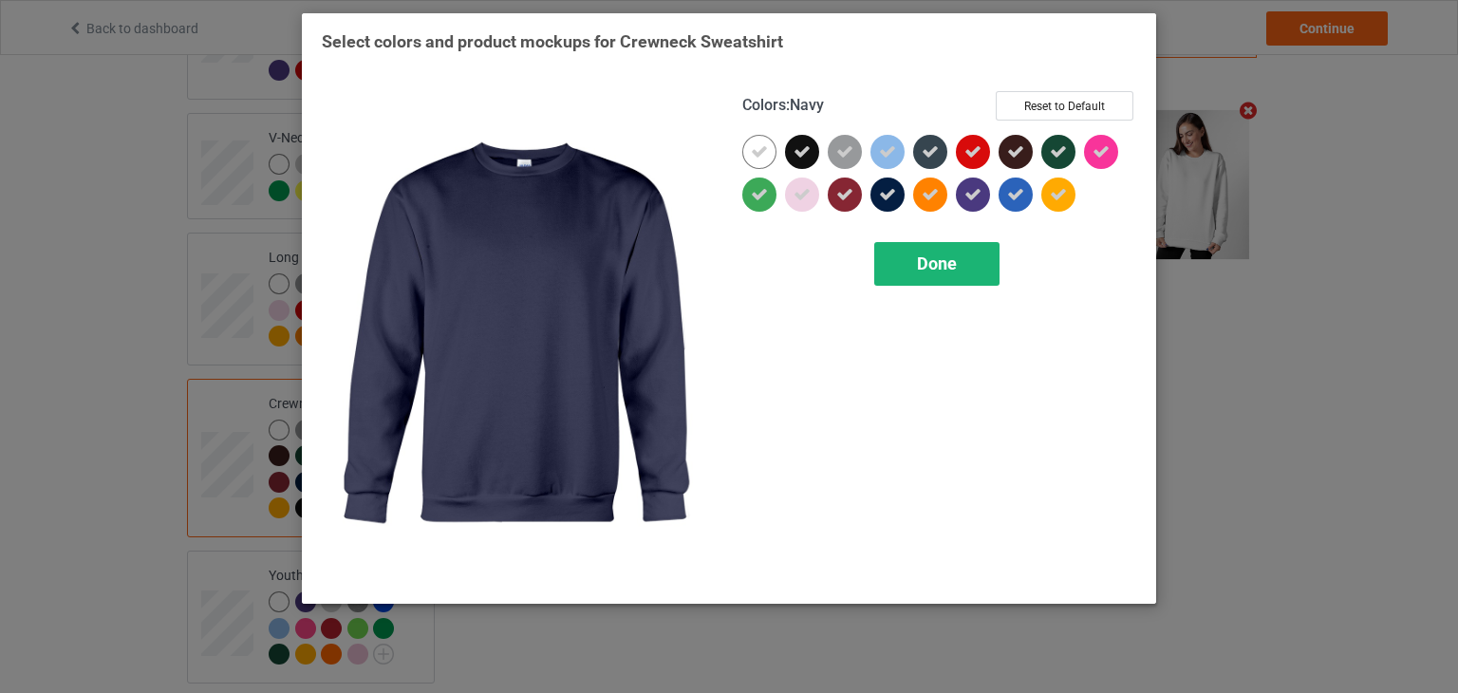
click at [928, 262] on span "Done" at bounding box center [937, 263] width 40 height 20
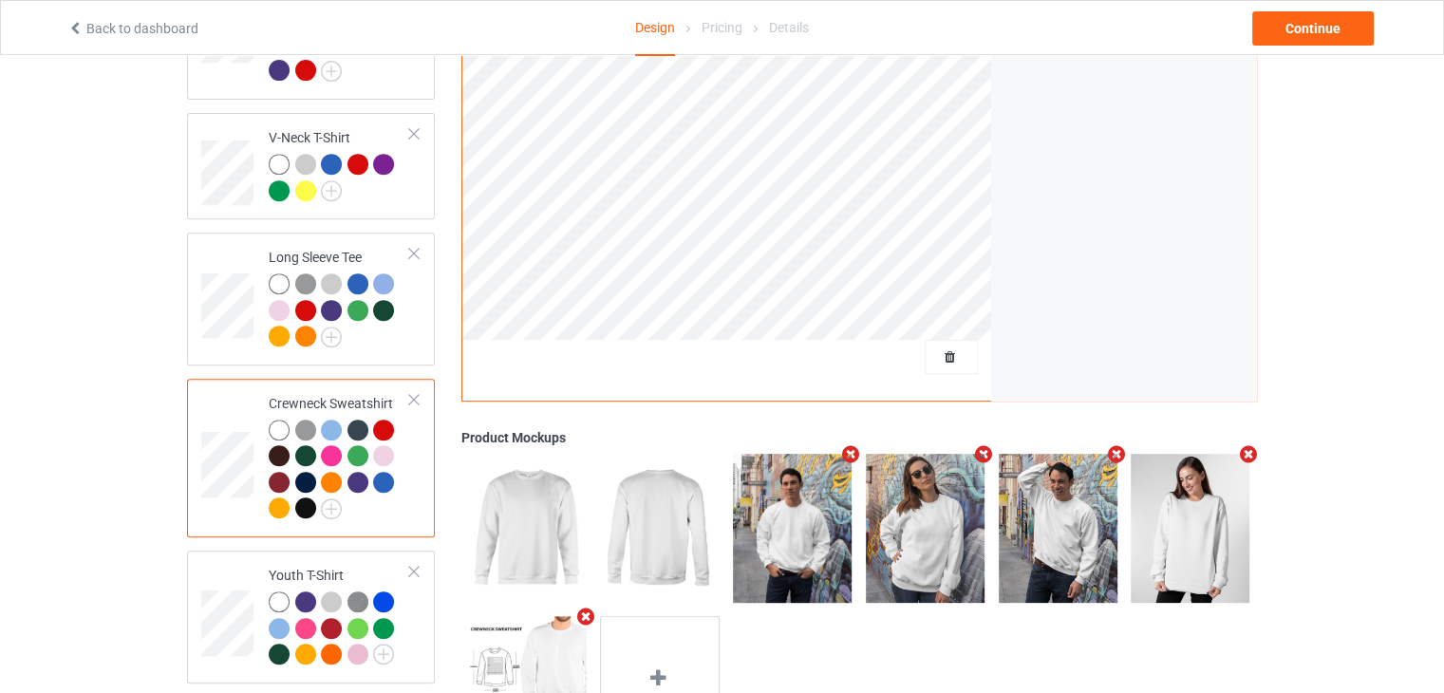
click at [306, 497] on div at bounding box center [305, 507] width 21 height 21
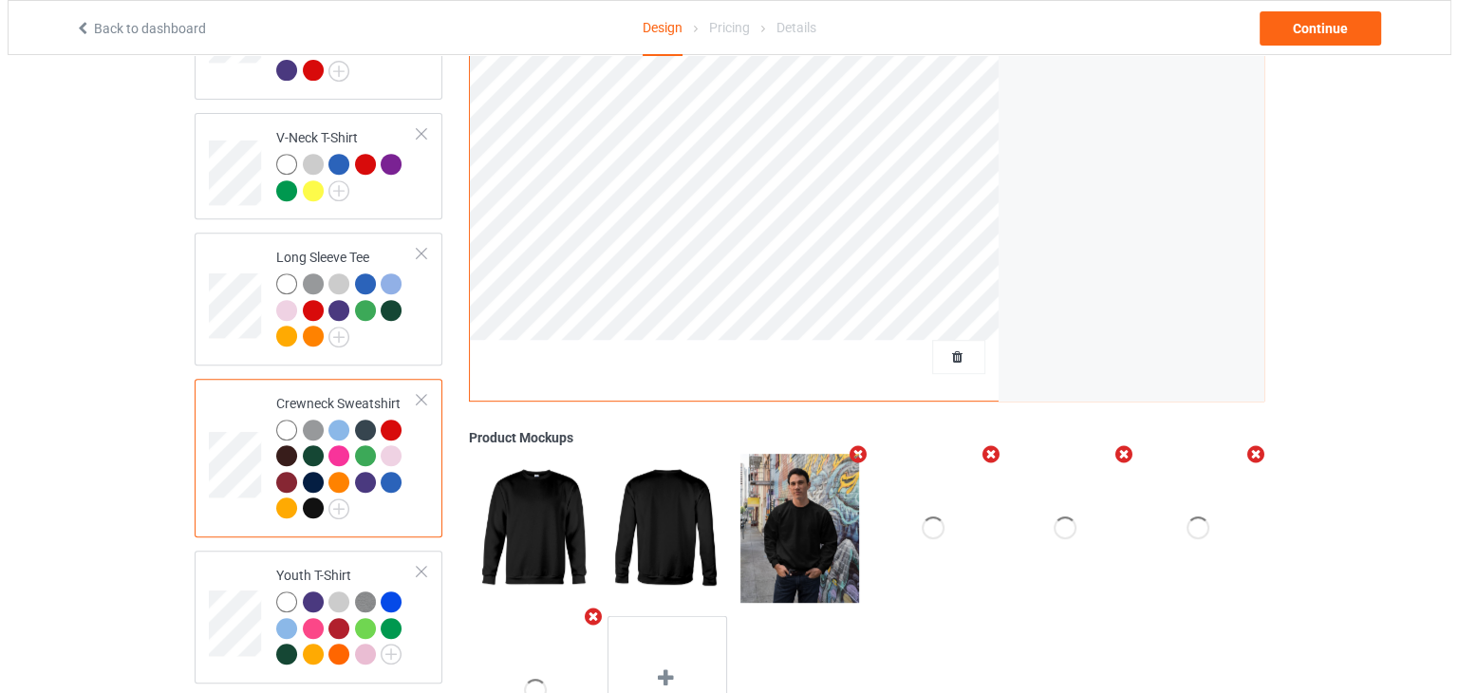
scroll to position [855, 0]
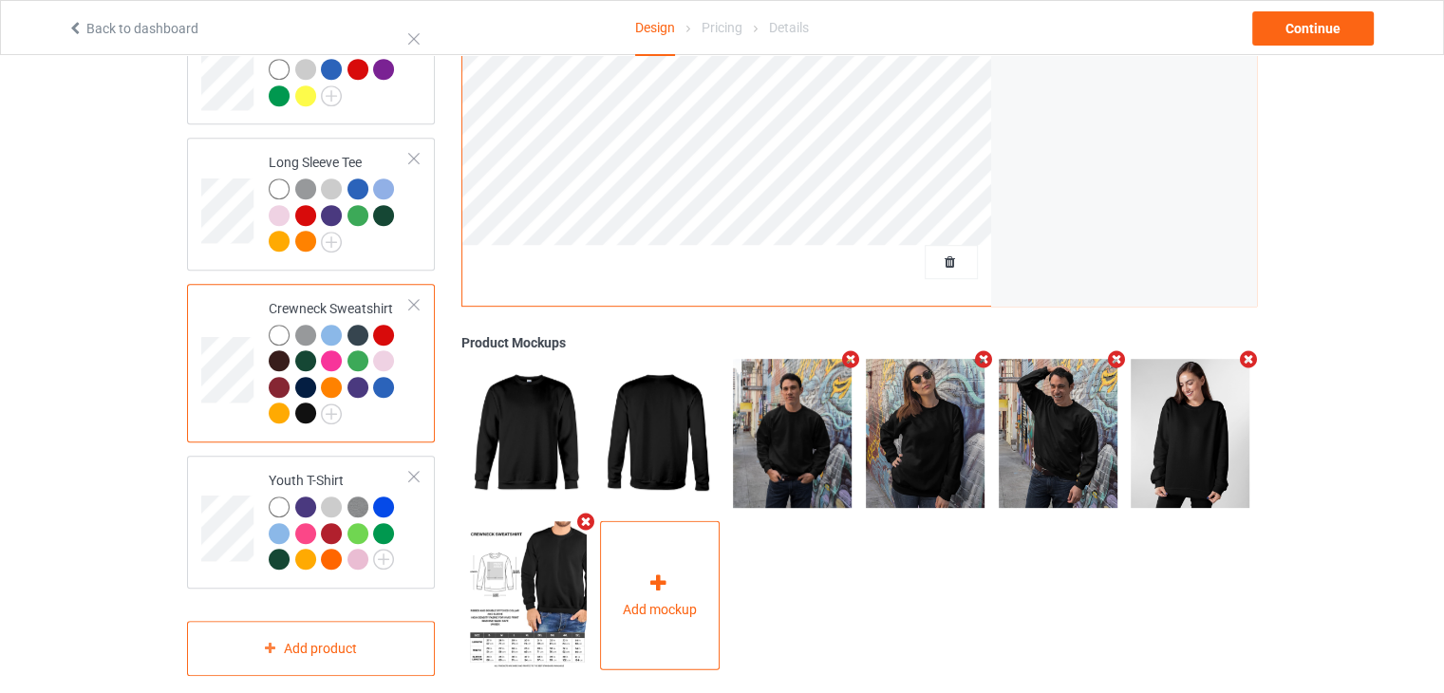
click at [633, 537] on div "Add mockup" at bounding box center [660, 594] width 120 height 149
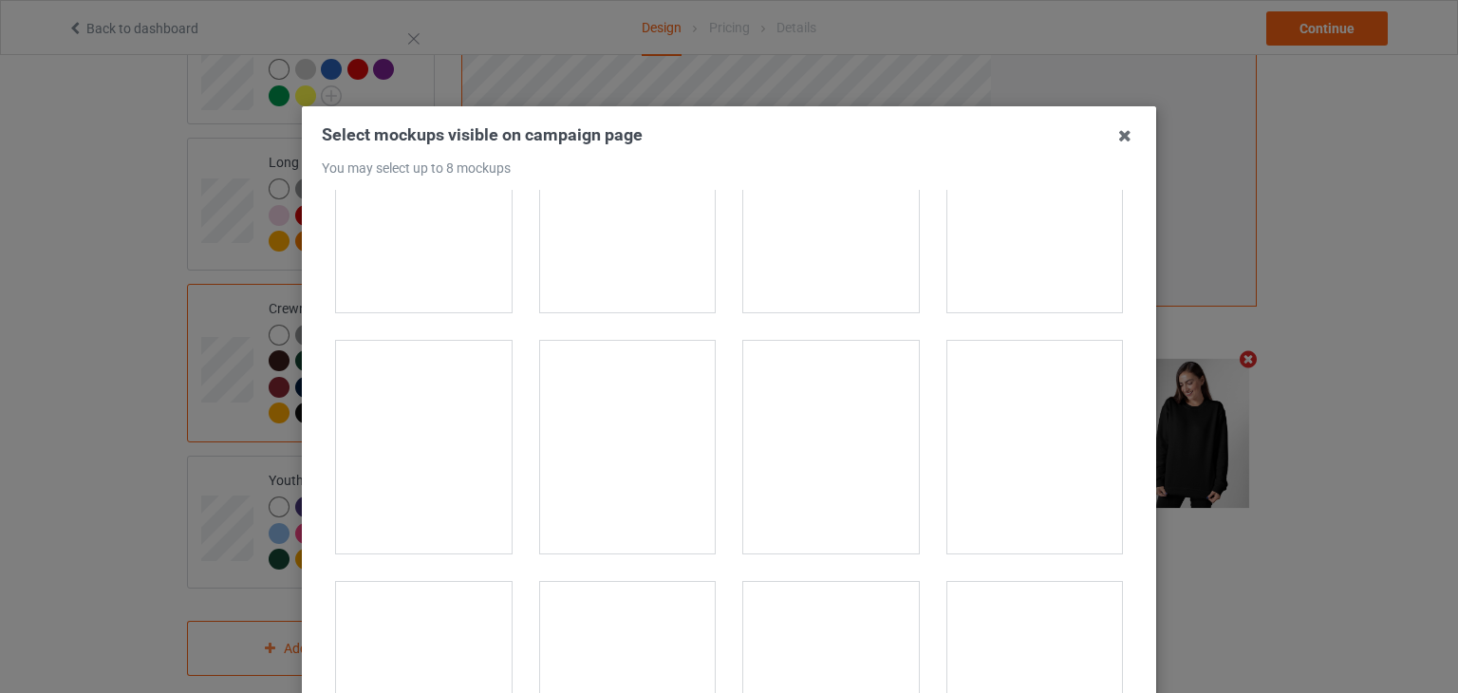
scroll to position [8732, 0]
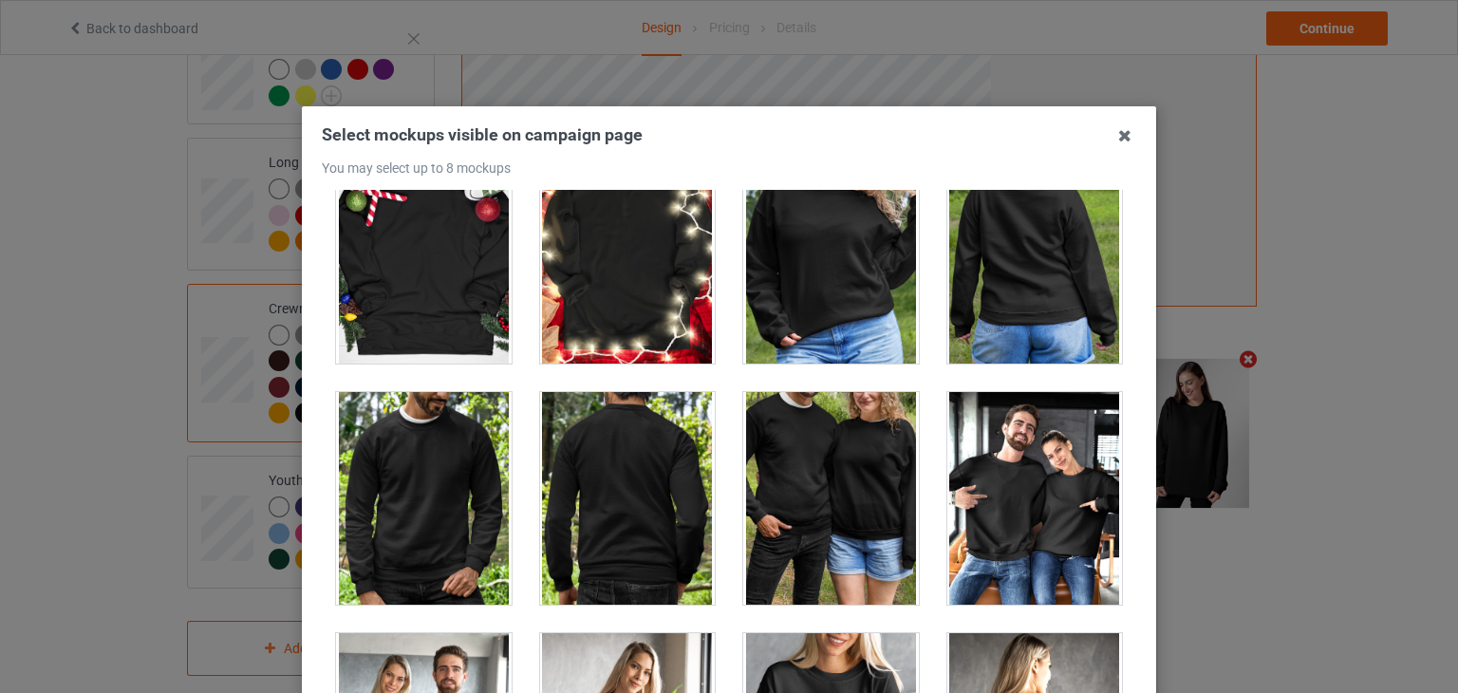
click at [778, 482] on div at bounding box center [831, 498] width 176 height 213
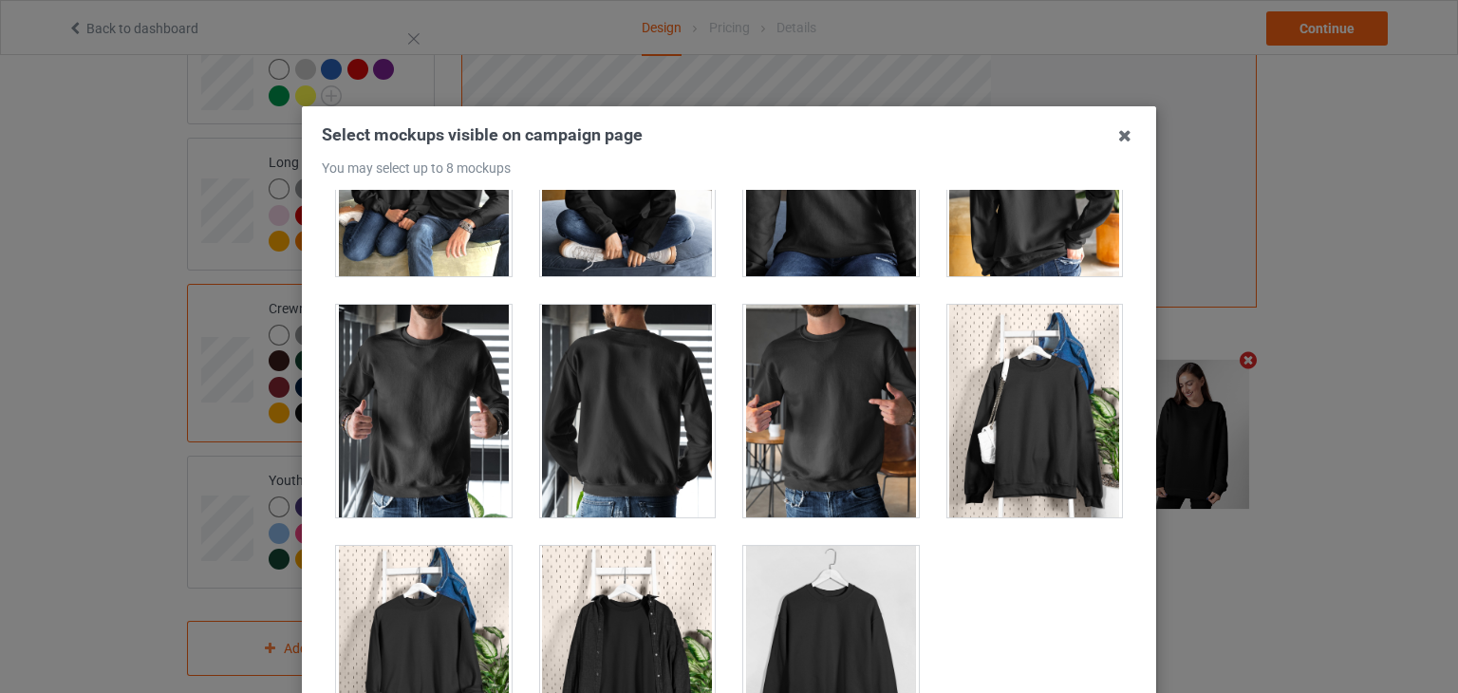
scroll to position [9313, 0]
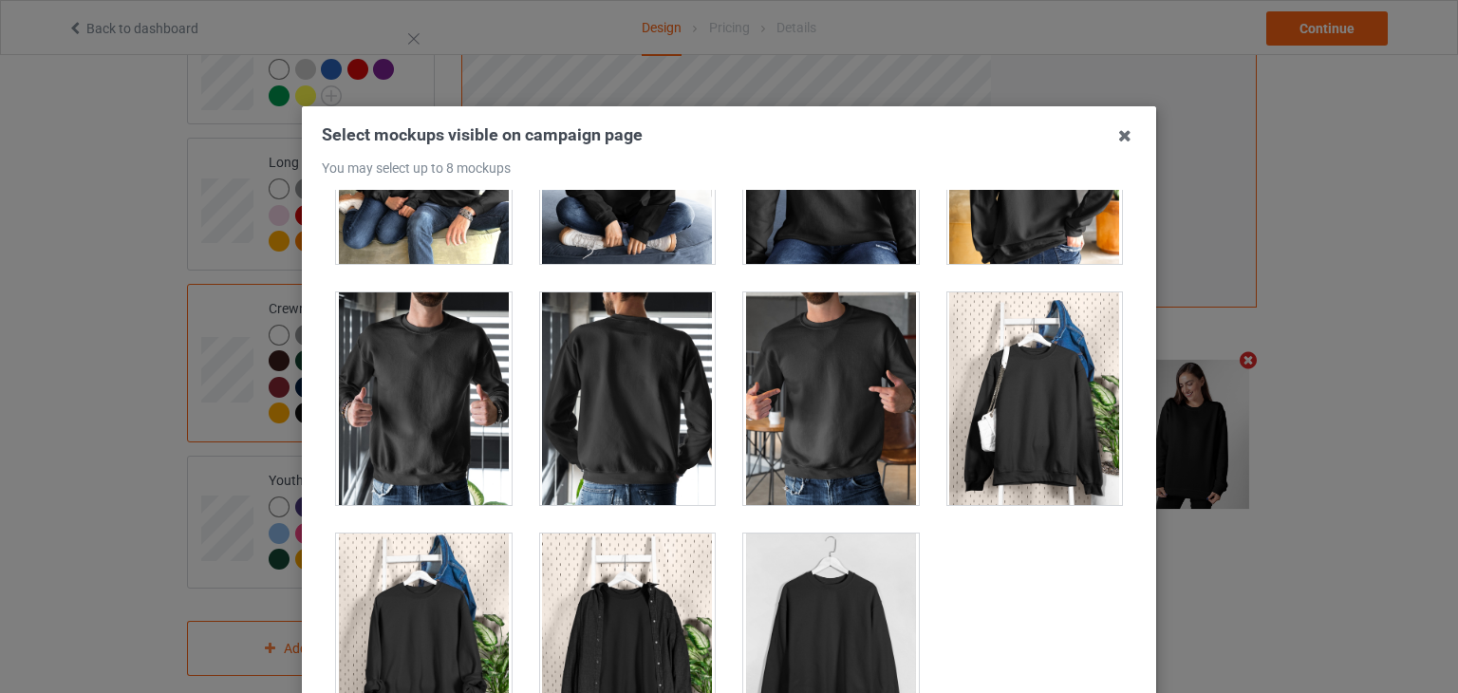
click at [1207, 449] on div "Select mockups visible on campaign page You may select up to 8 mockups 1 2 3 4 …" at bounding box center [729, 346] width 1458 height 693
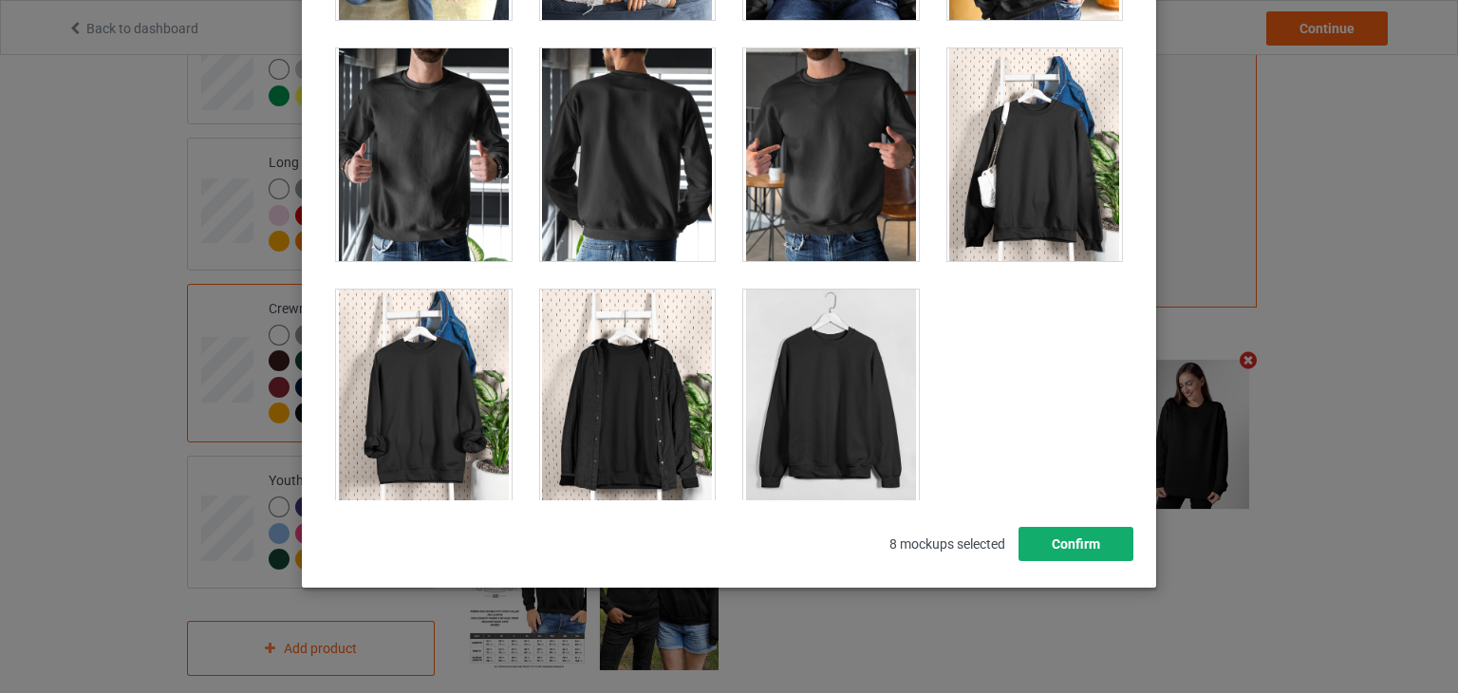
click at [1099, 540] on button "Confirm" at bounding box center [1075, 544] width 115 height 34
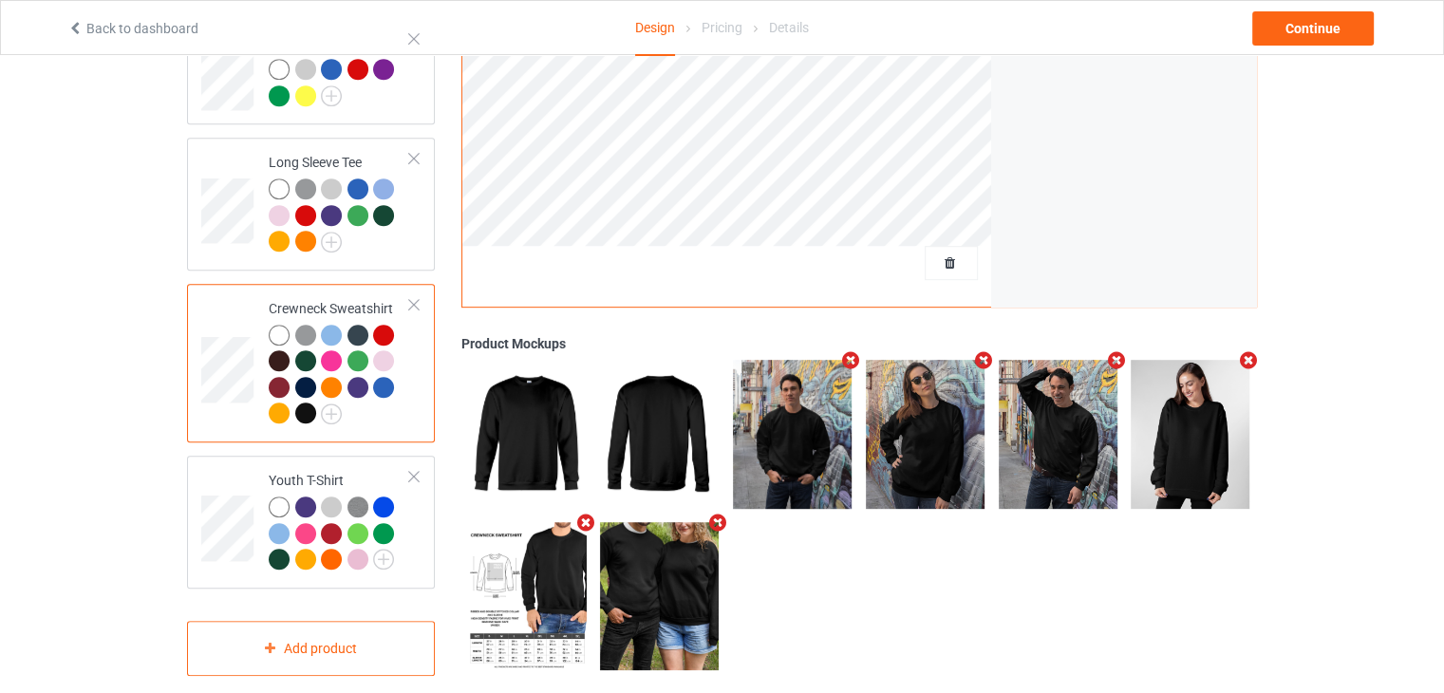
click at [585, 512] on icon "Remove mockup" at bounding box center [585, 522] width 24 height 20
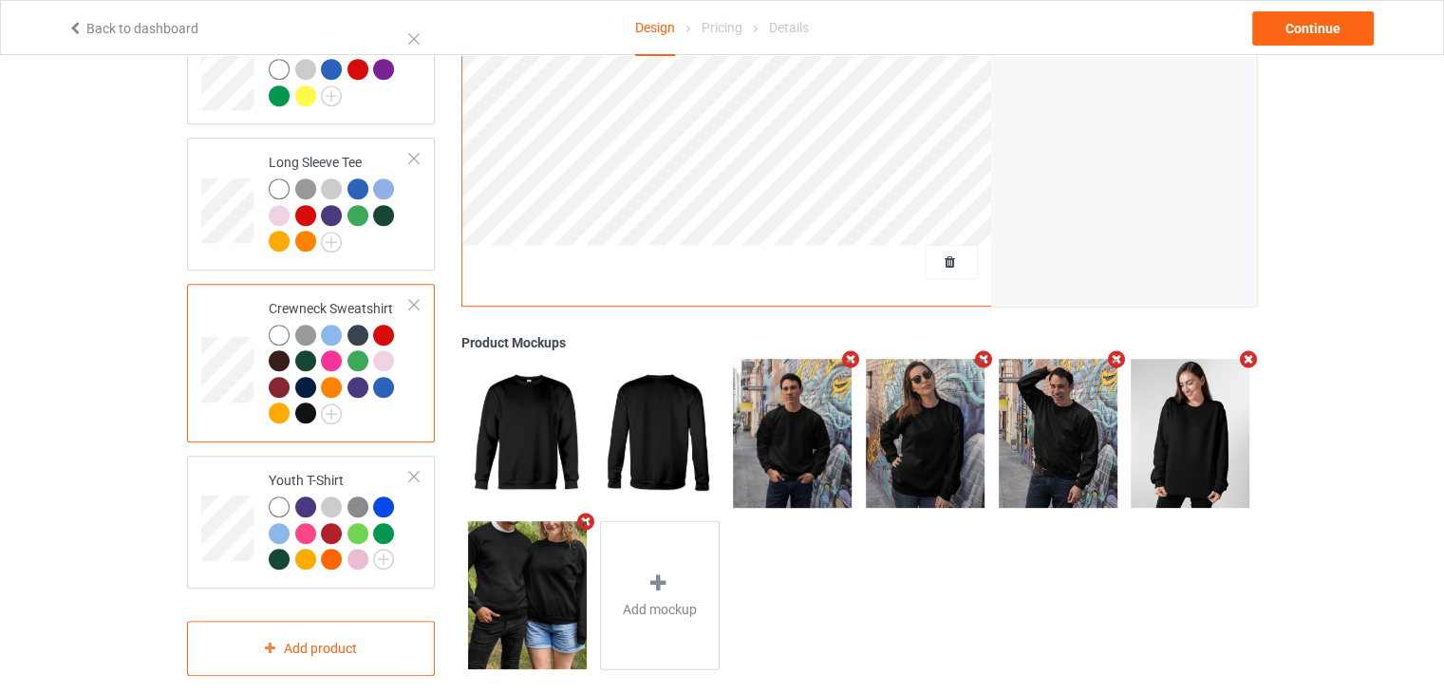
click at [1241, 349] on icon "Remove mockup" at bounding box center [1249, 359] width 24 height 20
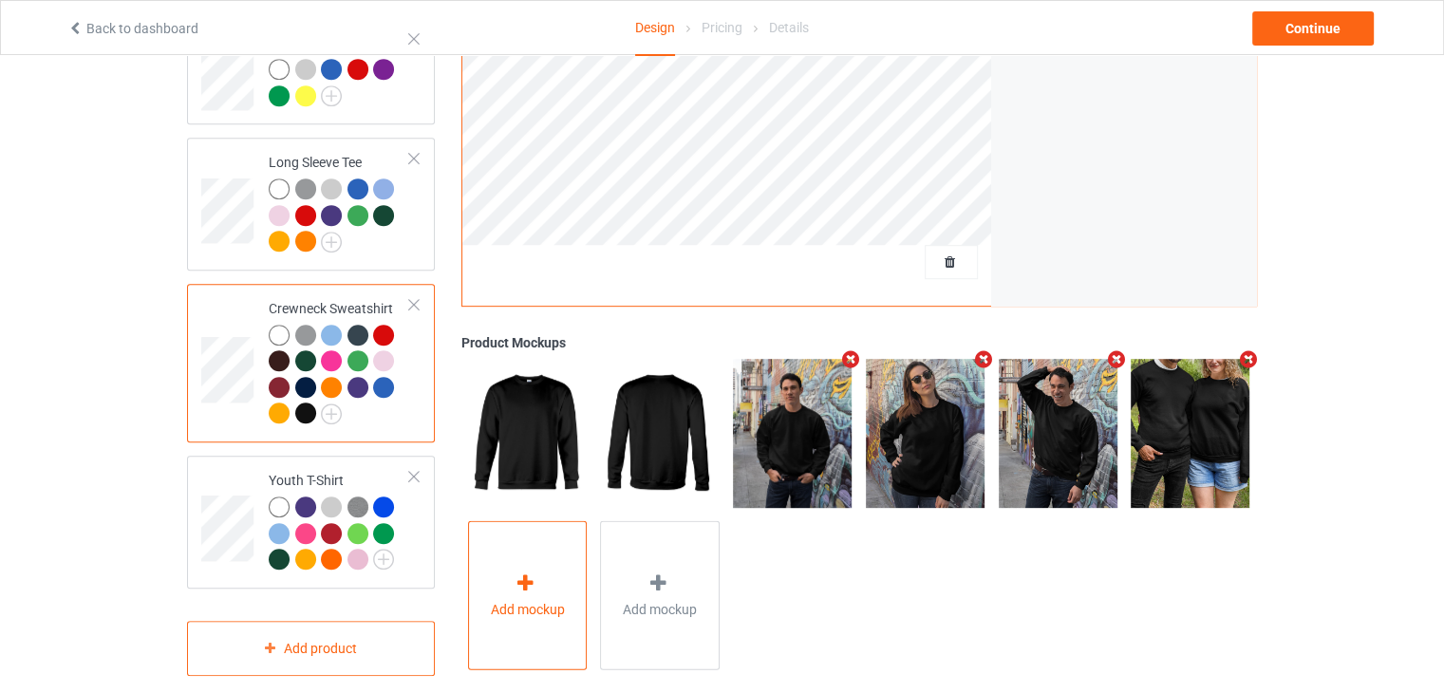
click at [532, 572] on icon at bounding box center [525, 582] width 24 height 20
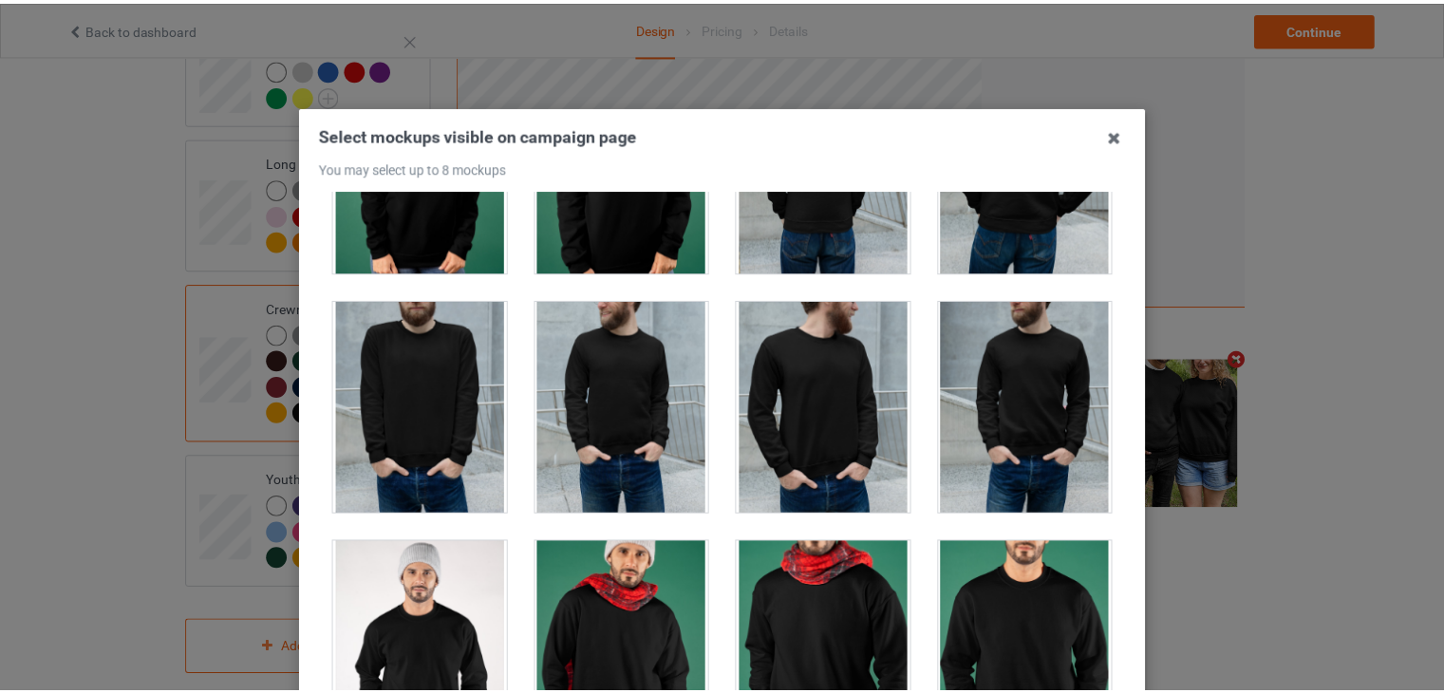
scroll to position [3322, 0]
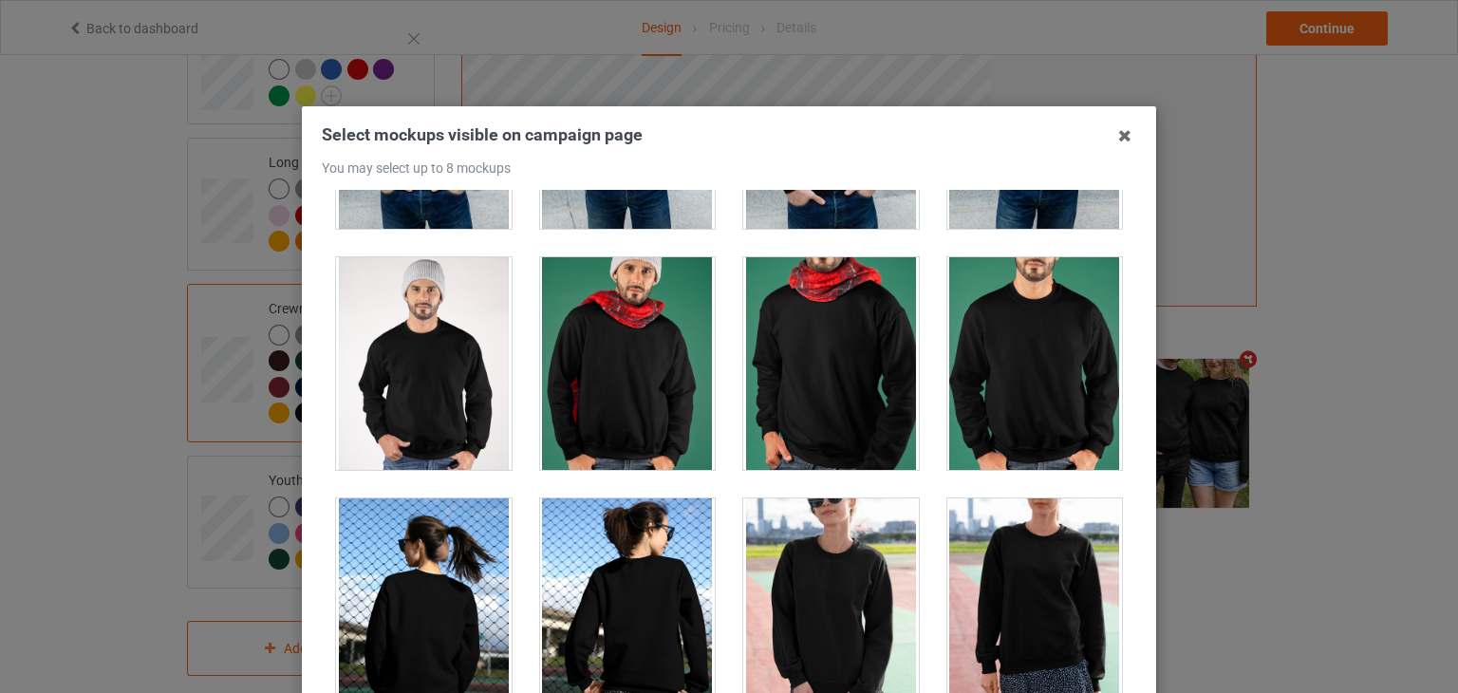
click at [1021, 323] on div at bounding box center [1035, 363] width 176 height 213
click at [1116, 132] on icon at bounding box center [1124, 136] width 30 height 30
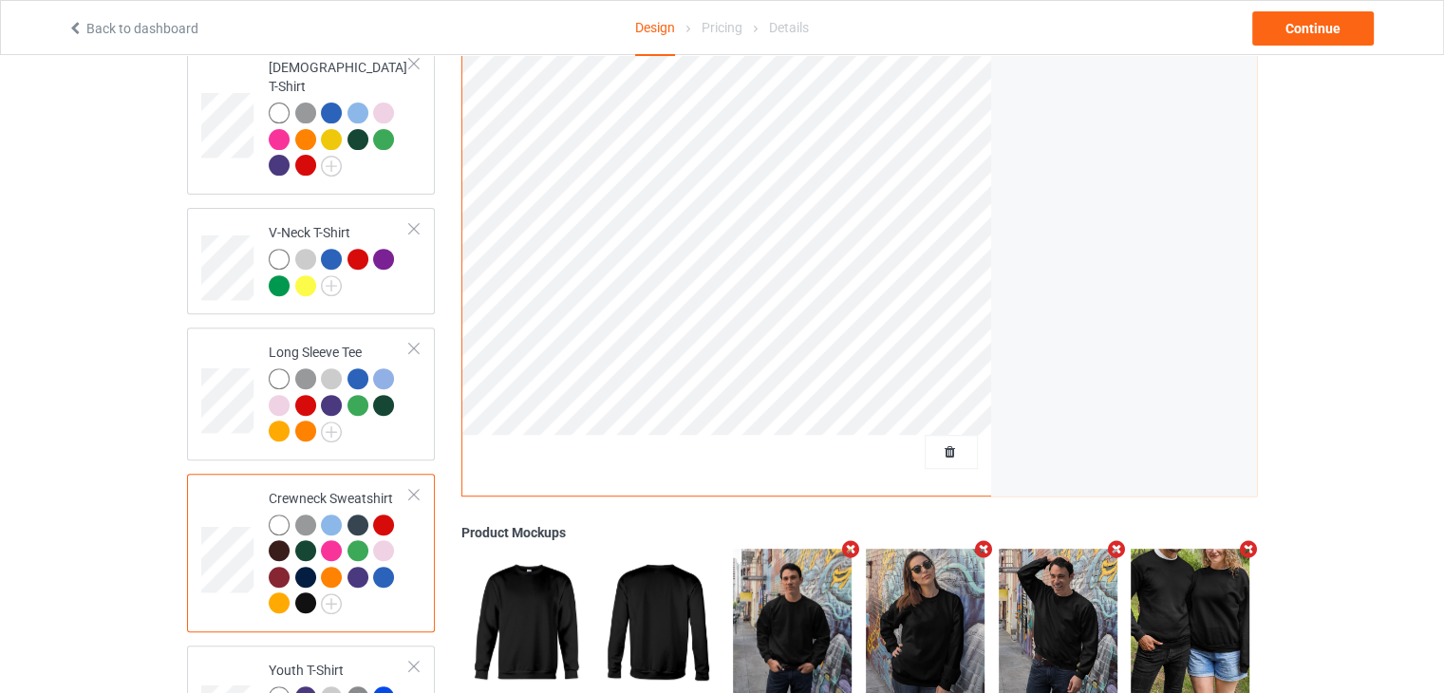
scroll to position [475, 0]
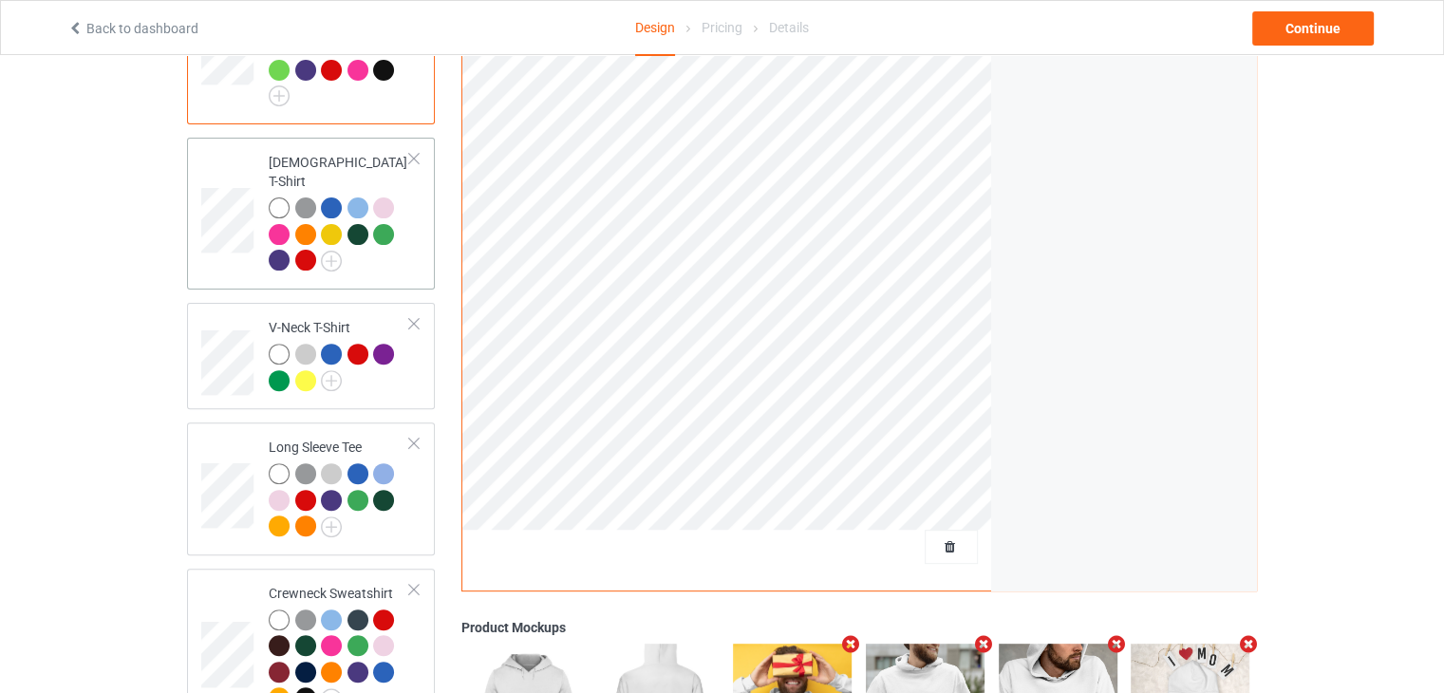
scroll to position [381, 0]
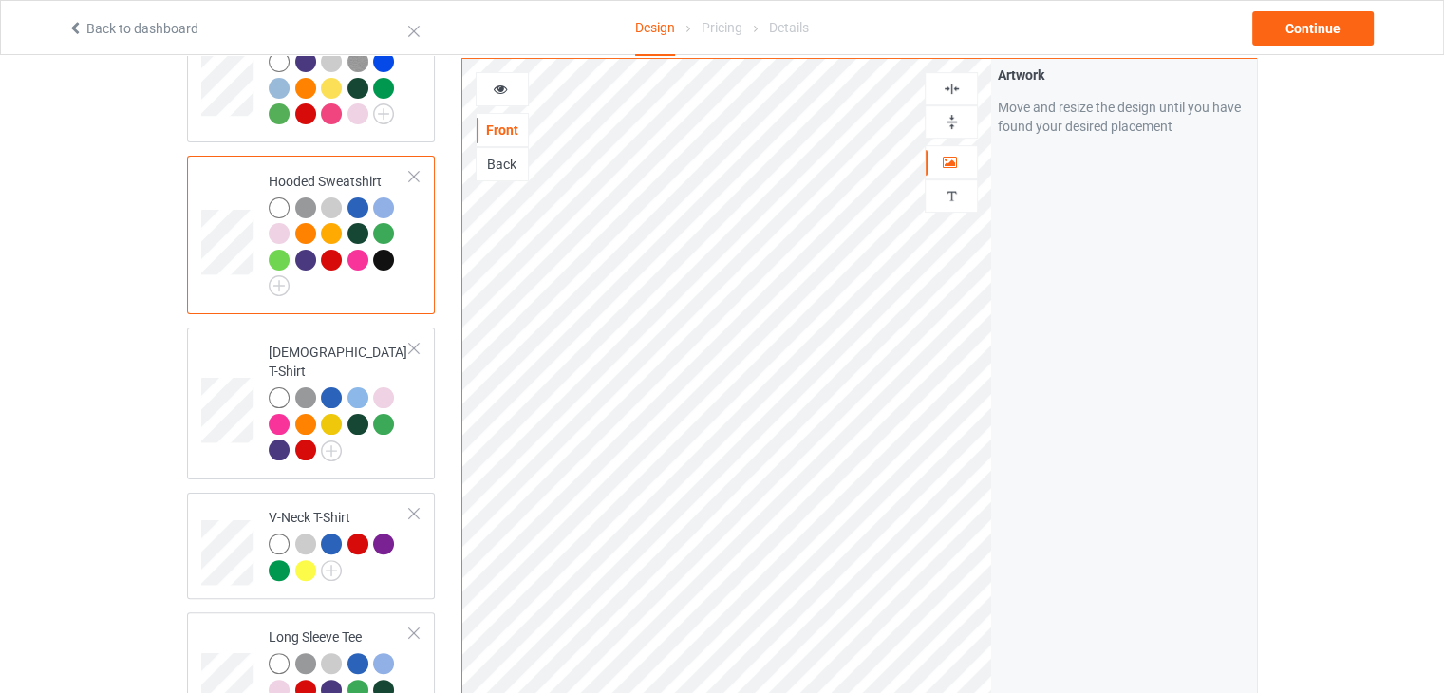
click at [381, 255] on div at bounding box center [383, 260] width 21 height 21
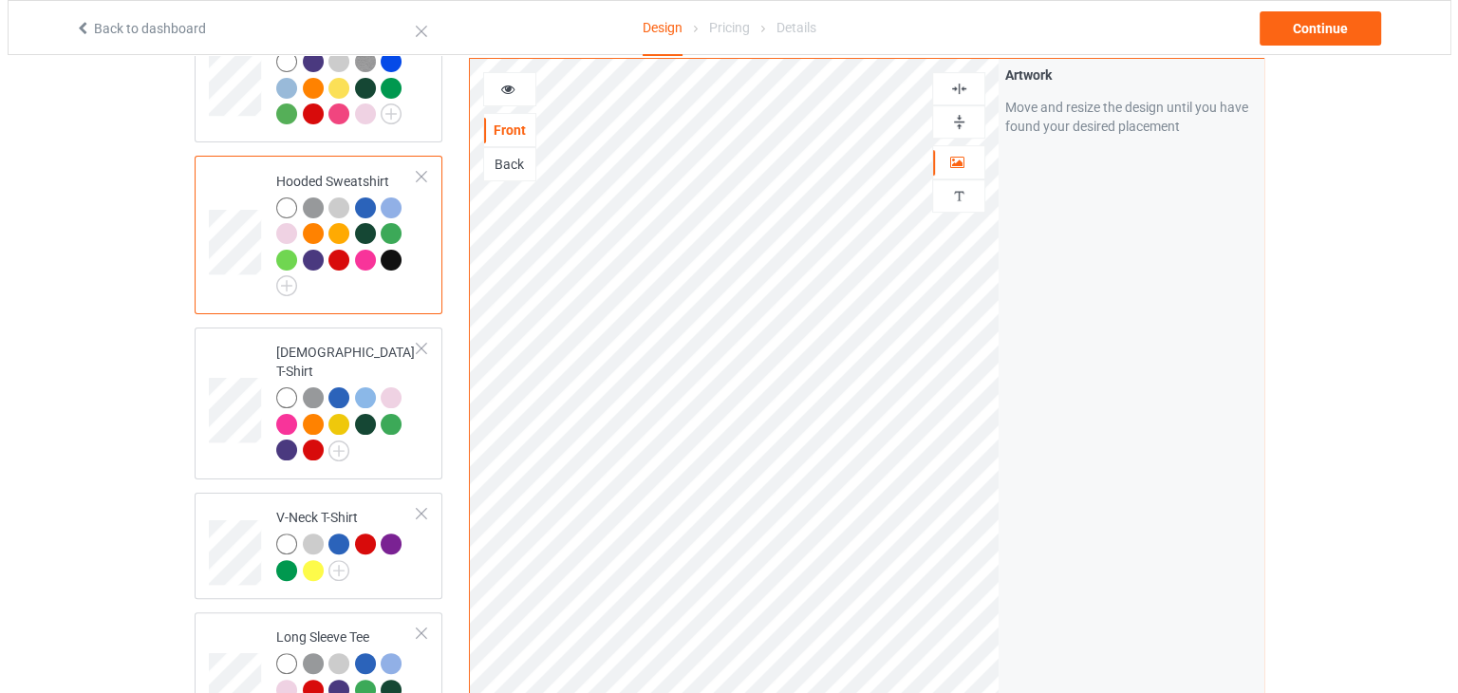
scroll to position [855, 0]
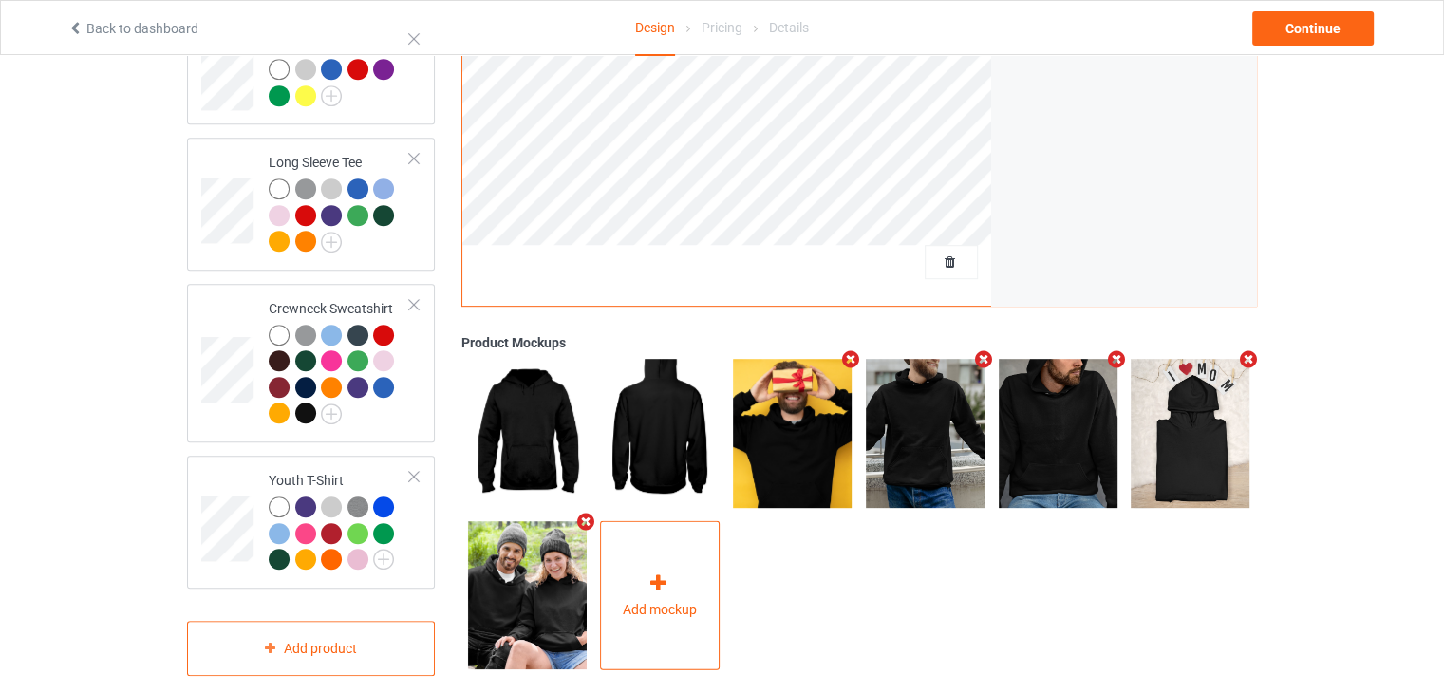
click at [652, 522] on div "Add mockup" at bounding box center [660, 594] width 120 height 149
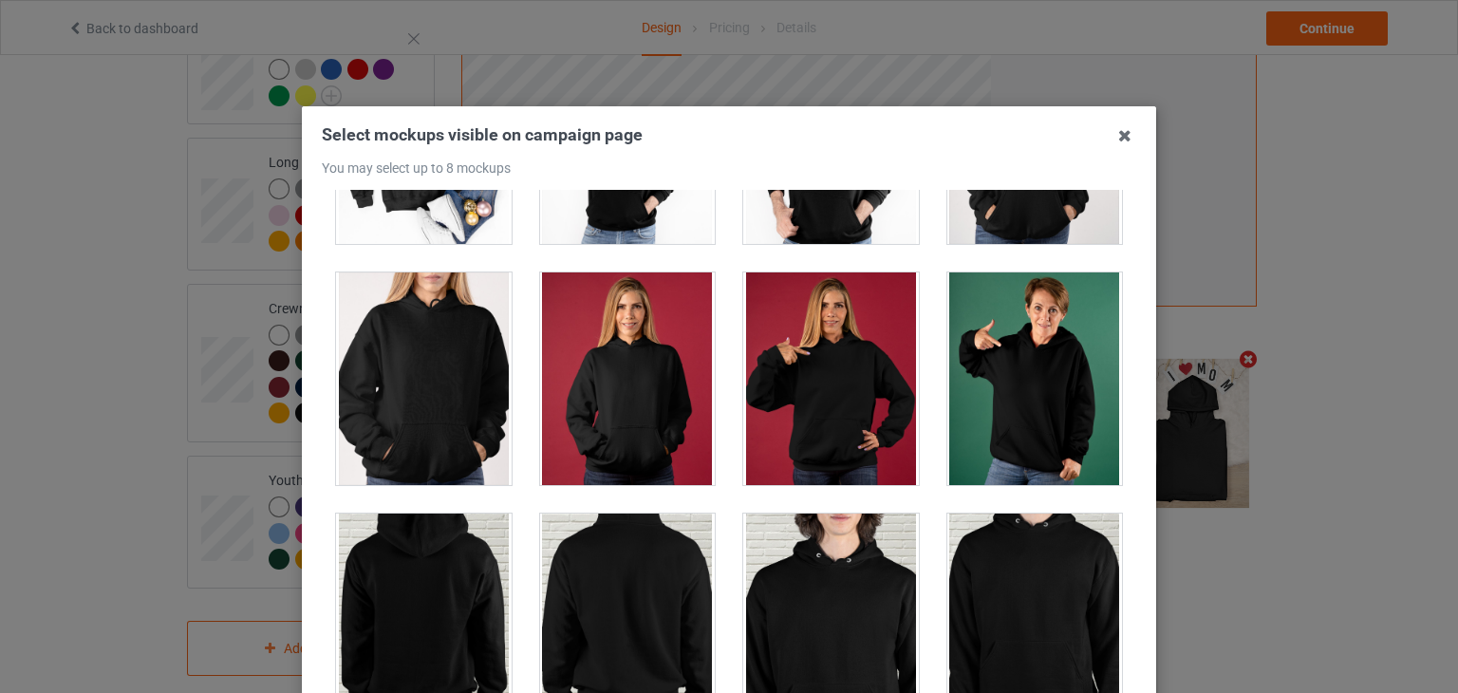
scroll to position [4176, 0]
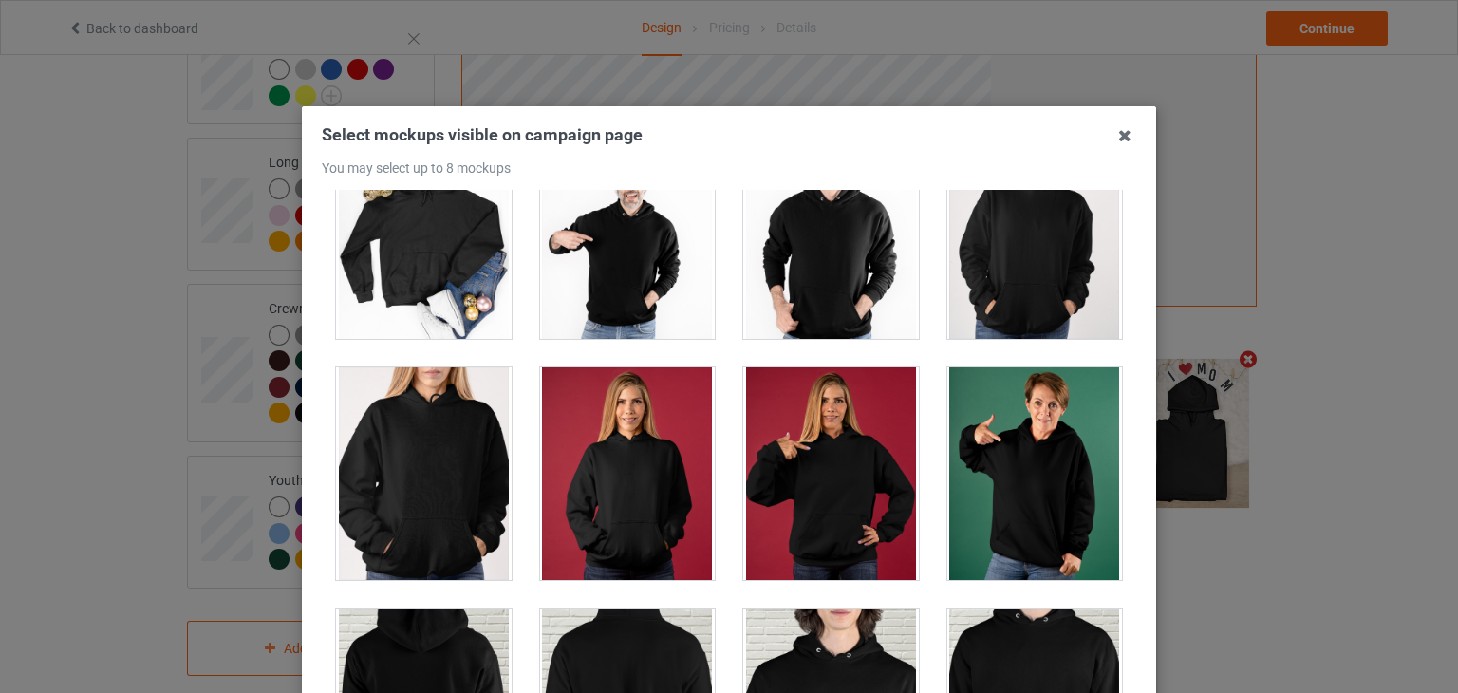
click at [475, 455] on div at bounding box center [424, 473] width 176 height 213
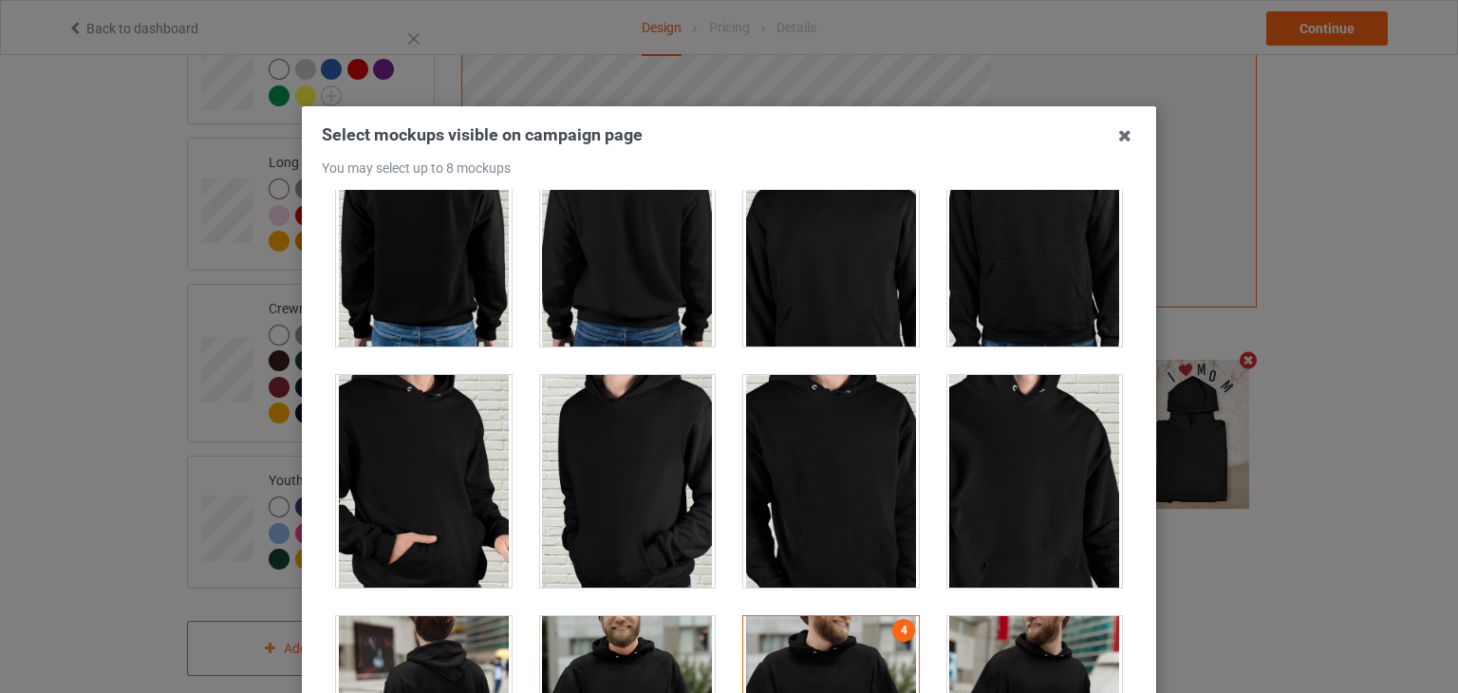
scroll to position [244, 0]
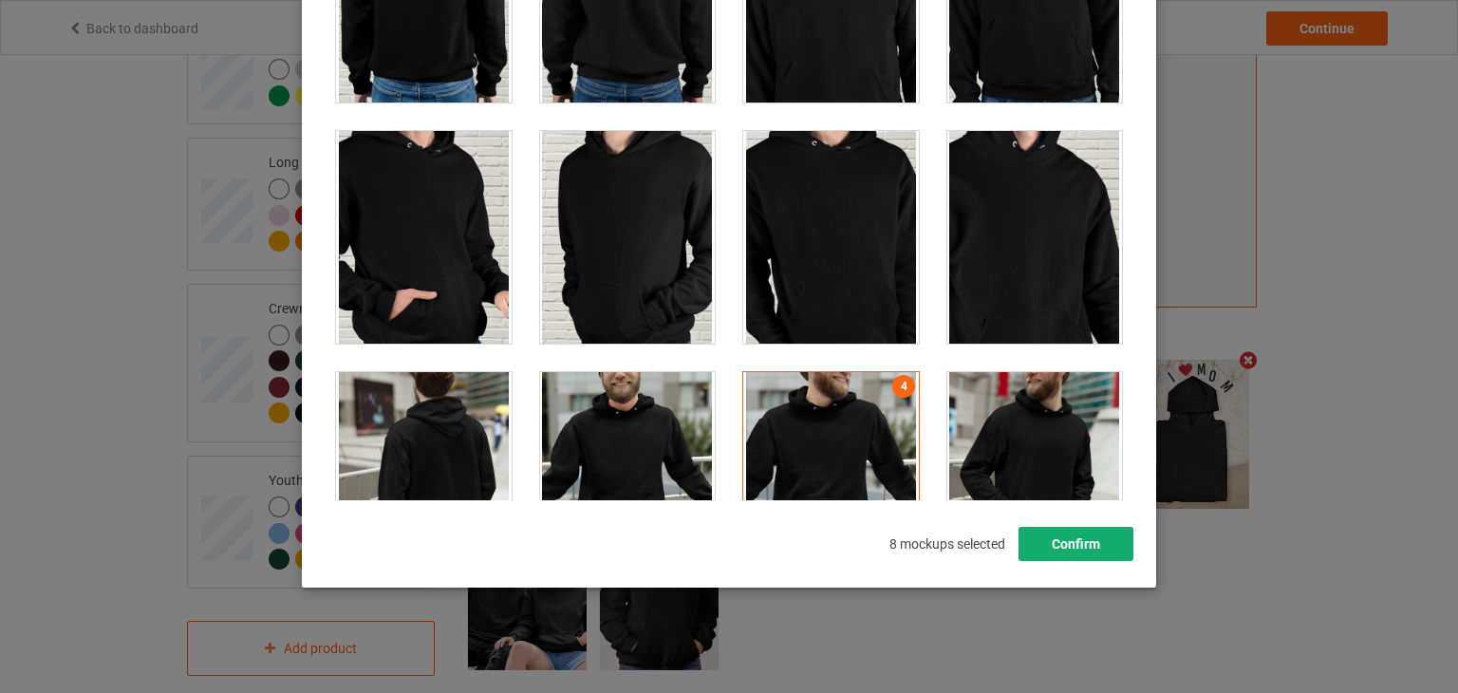
click at [1107, 555] on button "Confirm" at bounding box center [1075, 544] width 115 height 34
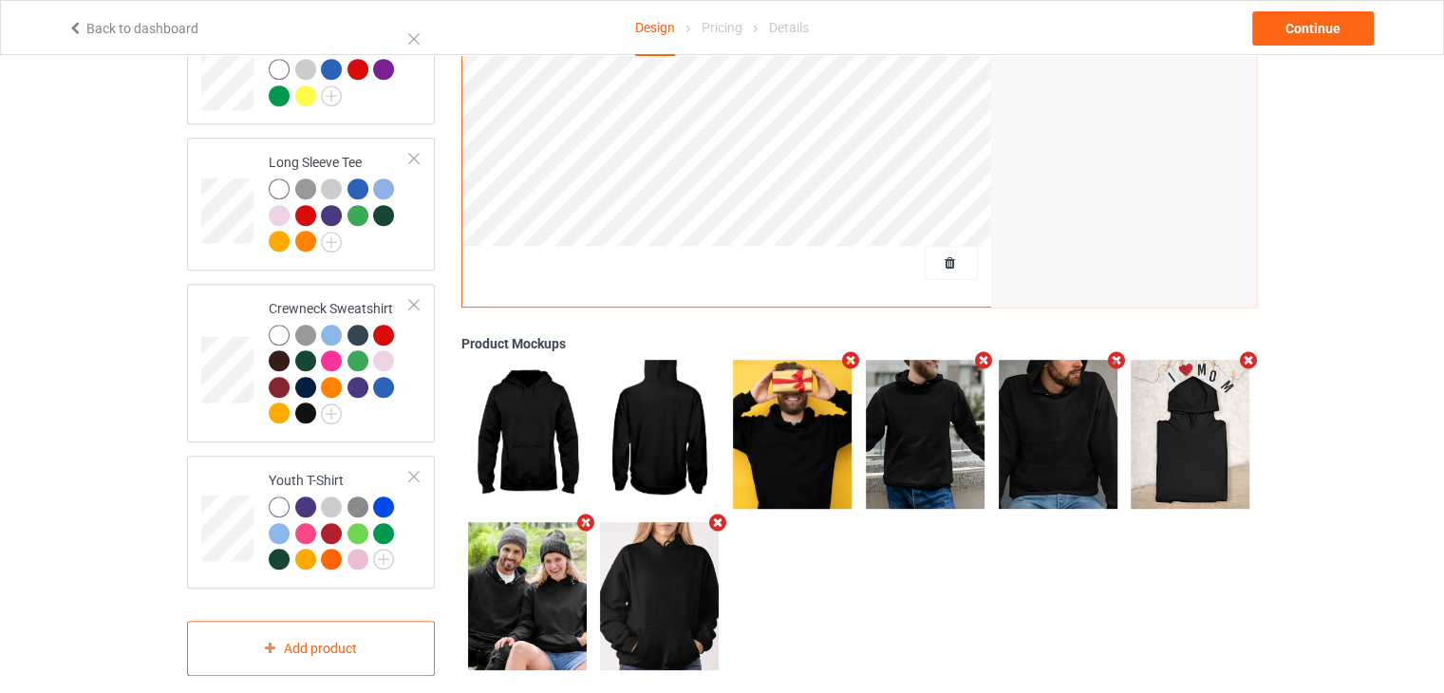
click at [707, 512] on icon "Remove mockup" at bounding box center [718, 522] width 24 height 20
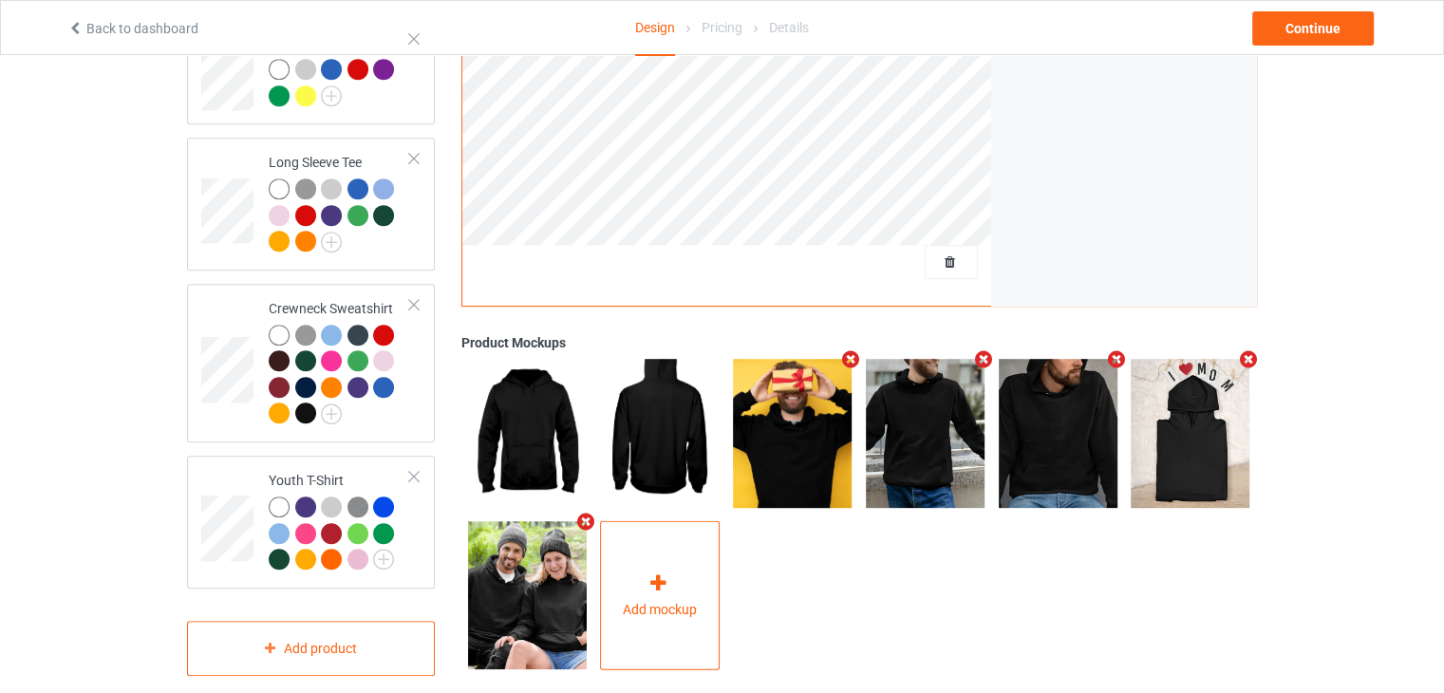
click at [680, 541] on div "Add mockup" at bounding box center [660, 594] width 120 height 149
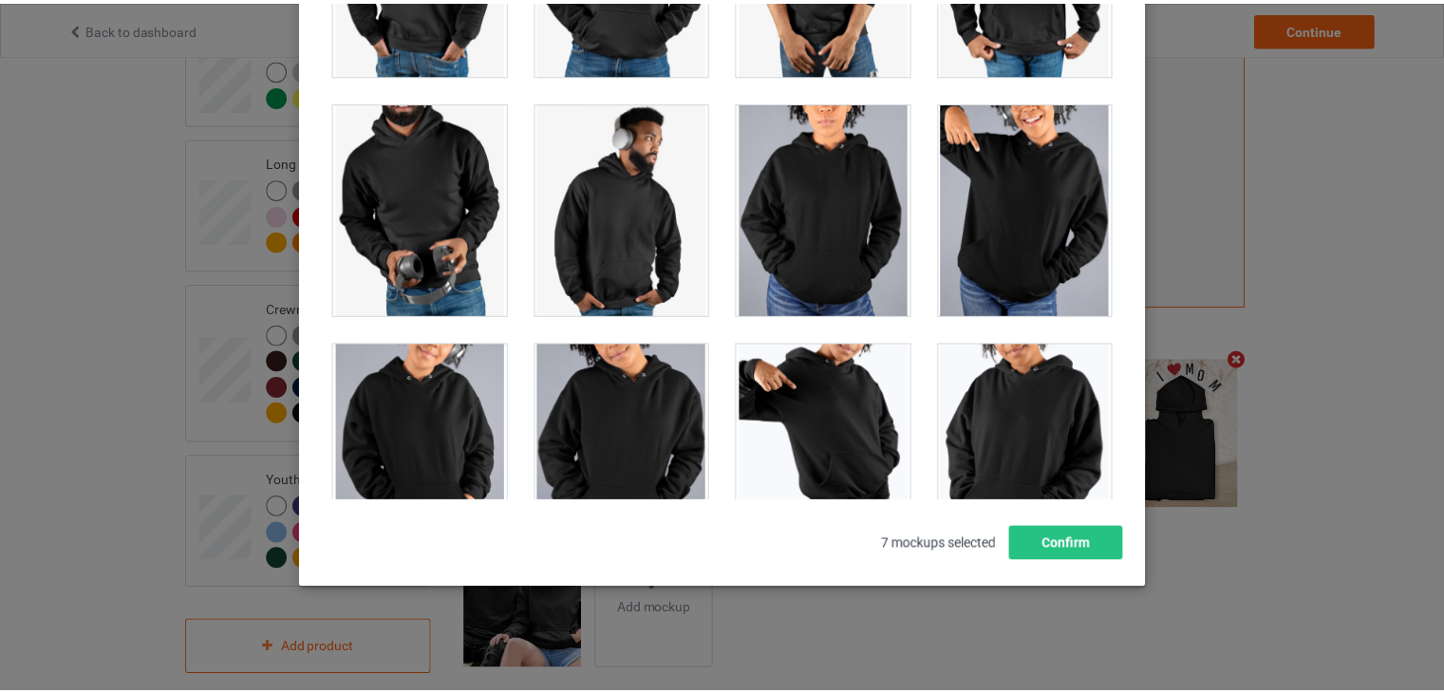
scroll to position [16294, 0]
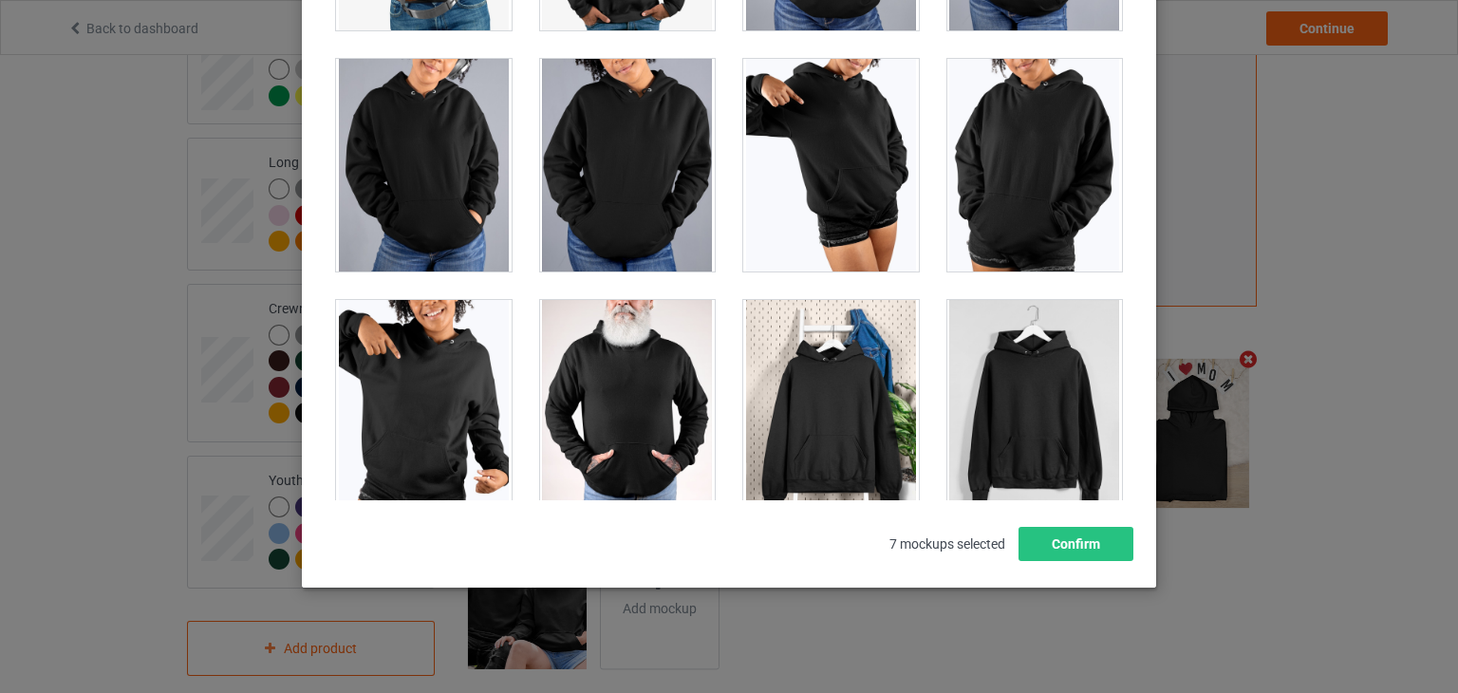
click at [834, 405] on div at bounding box center [831, 406] width 176 height 213
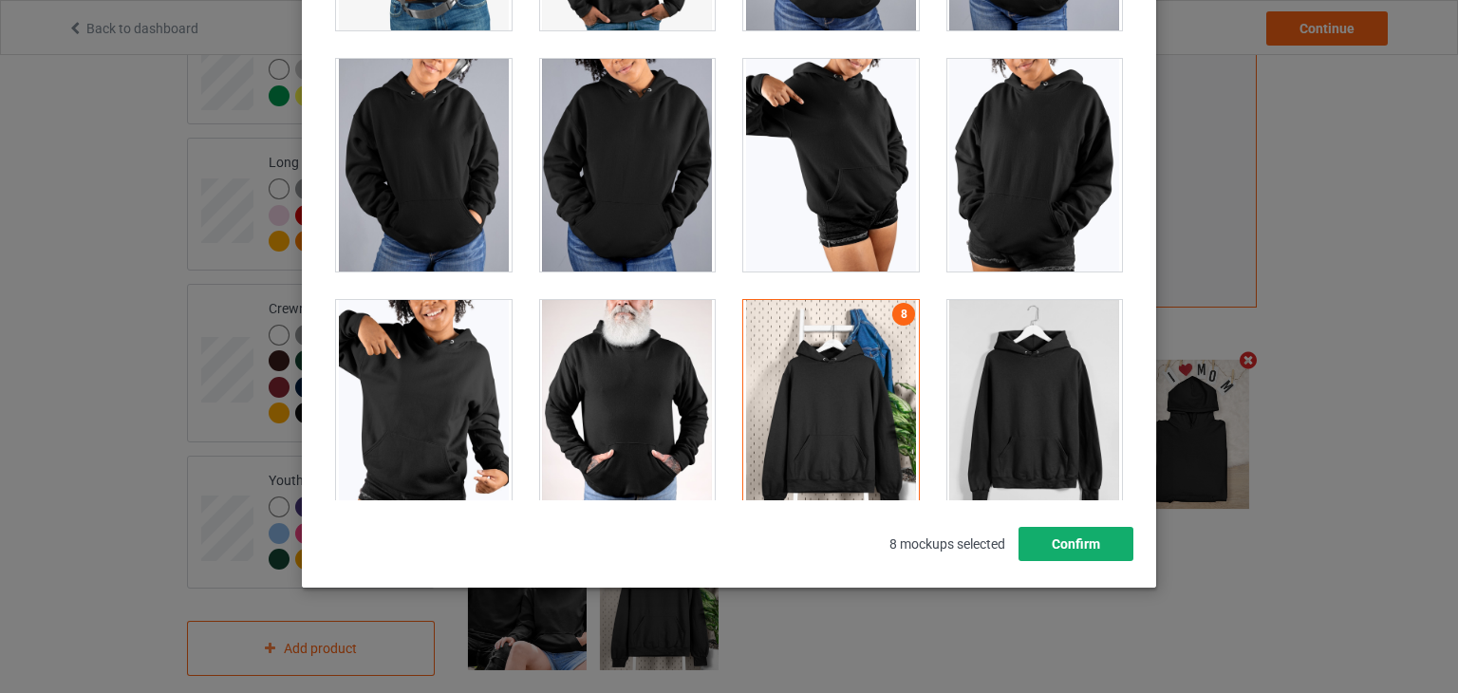
click at [1056, 536] on button "Confirm" at bounding box center [1075, 544] width 115 height 34
